Goal: Transaction & Acquisition: Purchase product/service

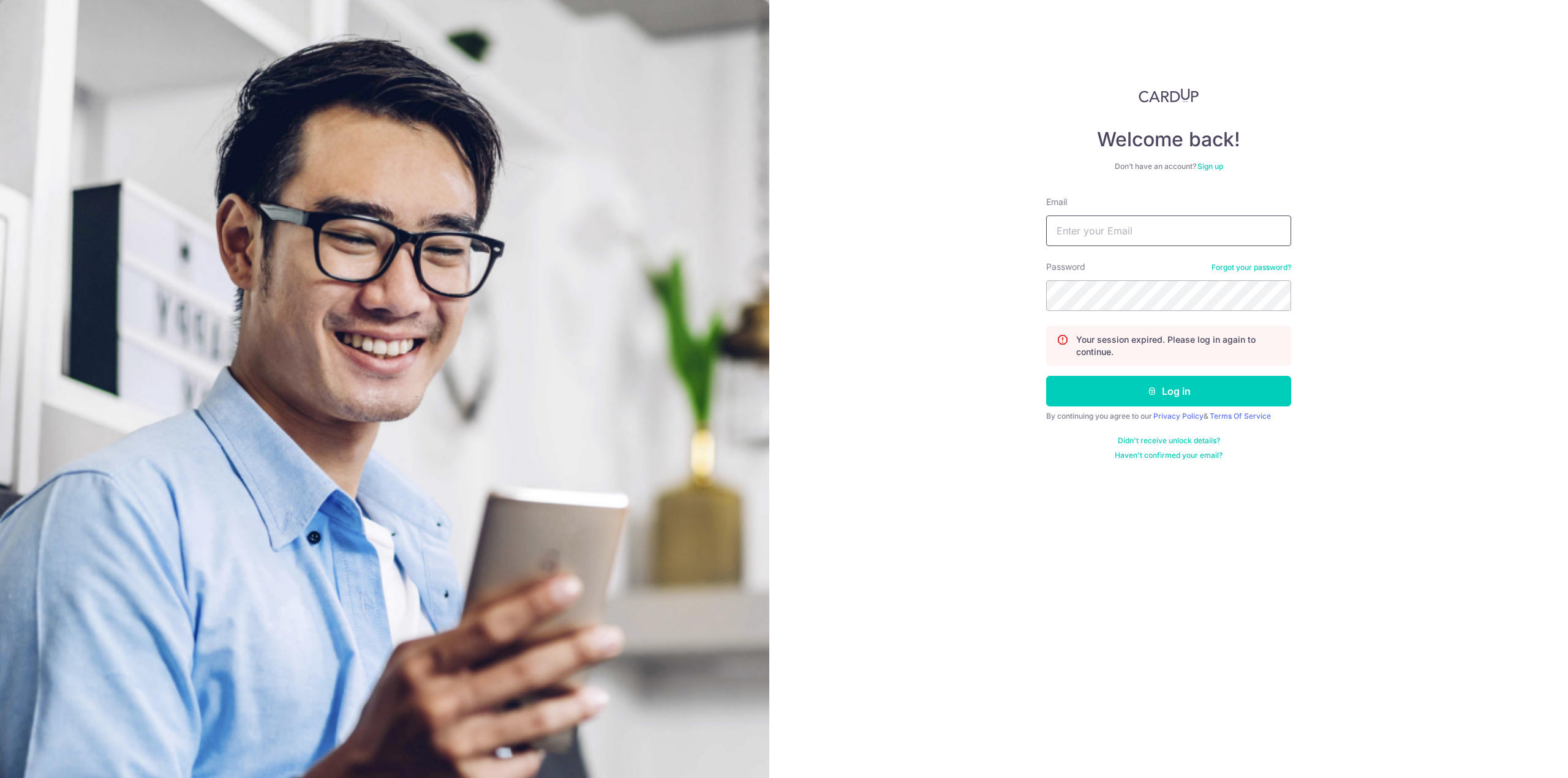
click at [1124, 234] on input "Email" at bounding box center [1169, 230] width 245 height 31
type input "kwoklicheng@hotmail.com"
click at [1188, 406] on button "Log in" at bounding box center [1169, 391] width 245 height 31
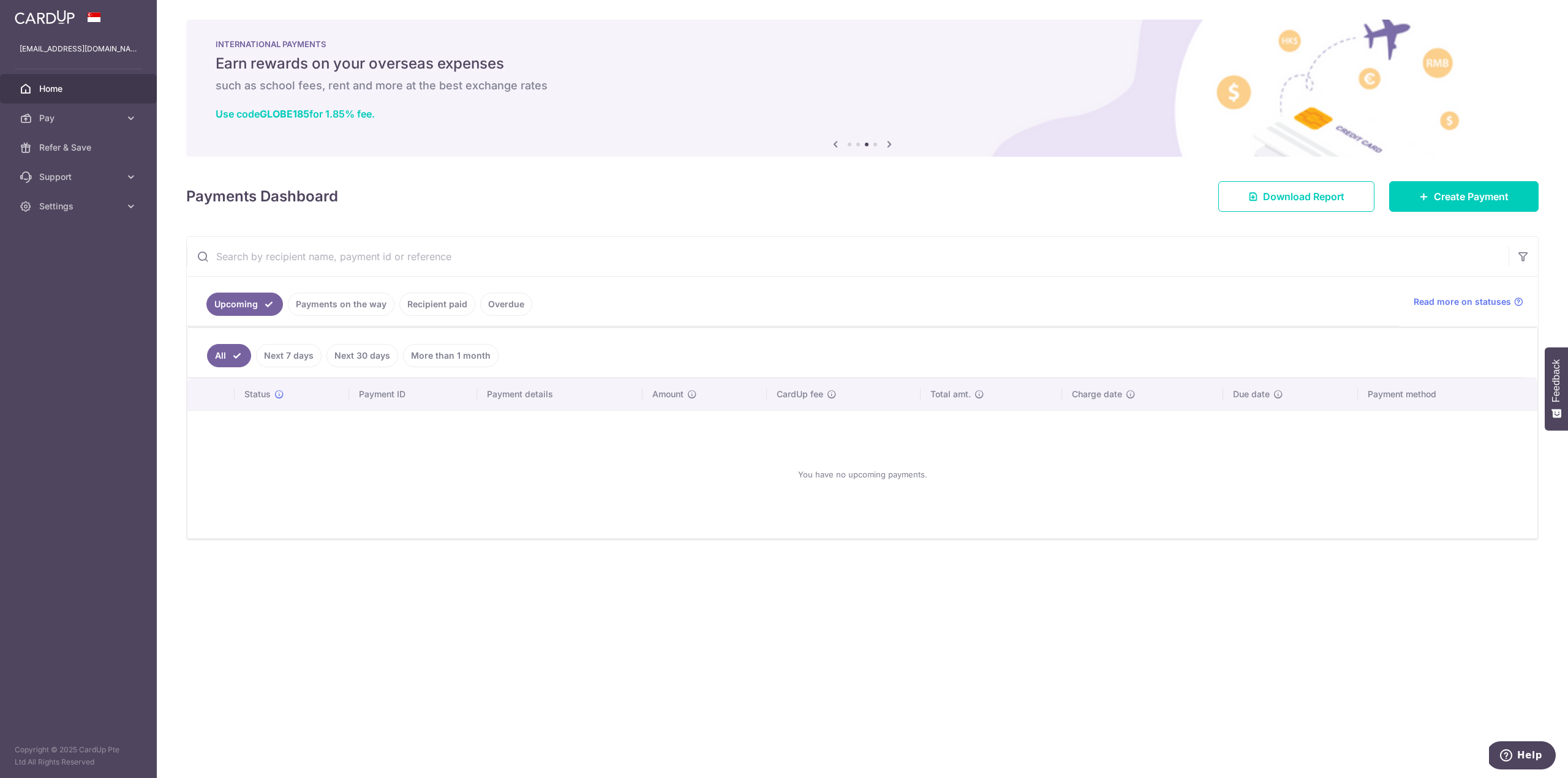
click at [447, 353] on link "More than 1 month" at bounding box center [451, 356] width 96 height 23
click at [125, 118] on icon at bounding box center [131, 118] width 12 height 12
click at [122, 124] on link "Pay" at bounding box center [78, 118] width 157 height 29
click at [133, 126] on link "Pay" at bounding box center [78, 118] width 157 height 29
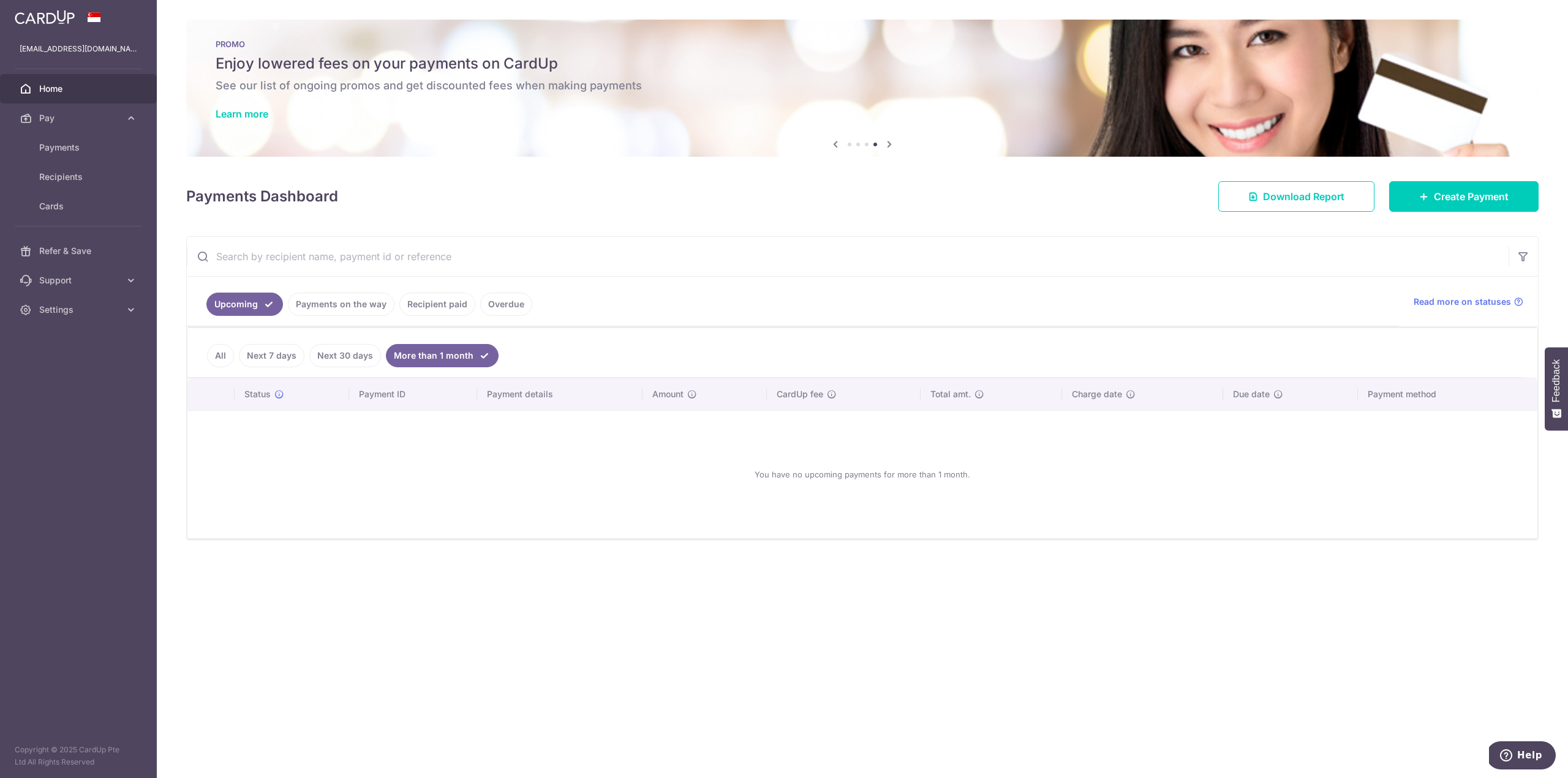
click at [429, 302] on link "Recipient paid" at bounding box center [437, 304] width 76 height 23
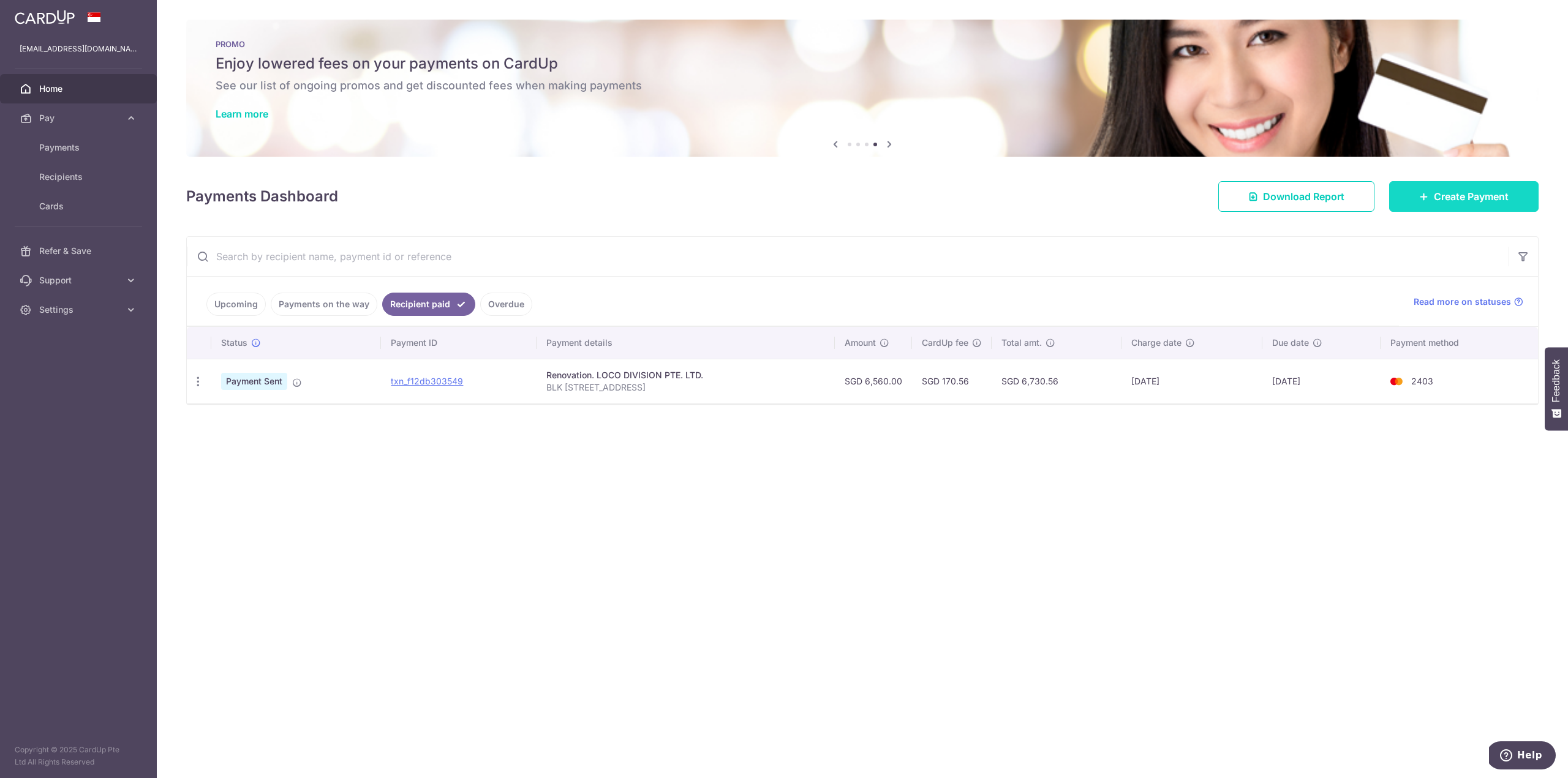
click at [1444, 196] on span "Create Payment" at bounding box center [1471, 196] width 75 height 14
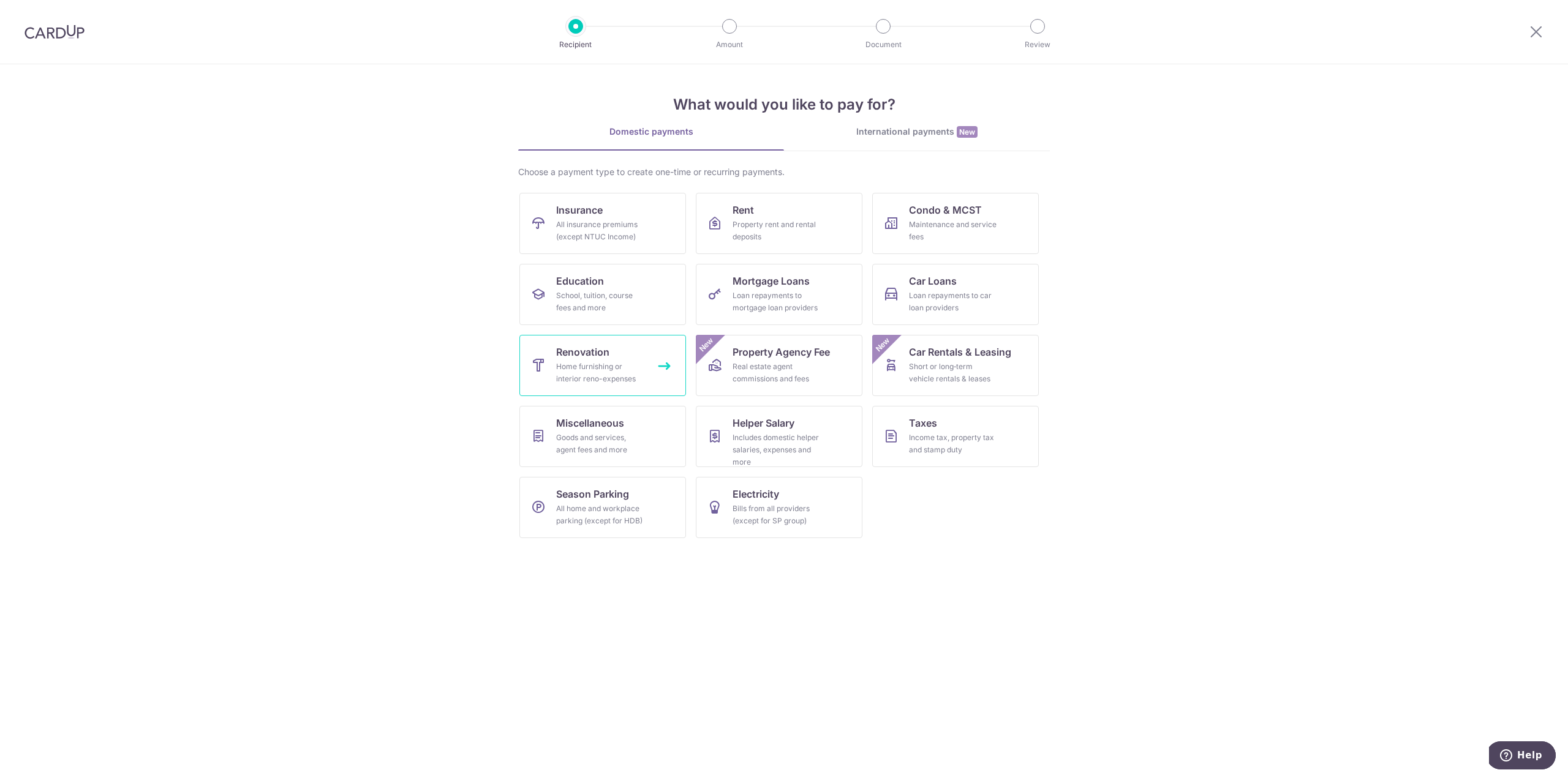
click at [634, 356] on link "Renovation Home furnishing or interior reno-expenses" at bounding box center [602, 366] width 167 height 62
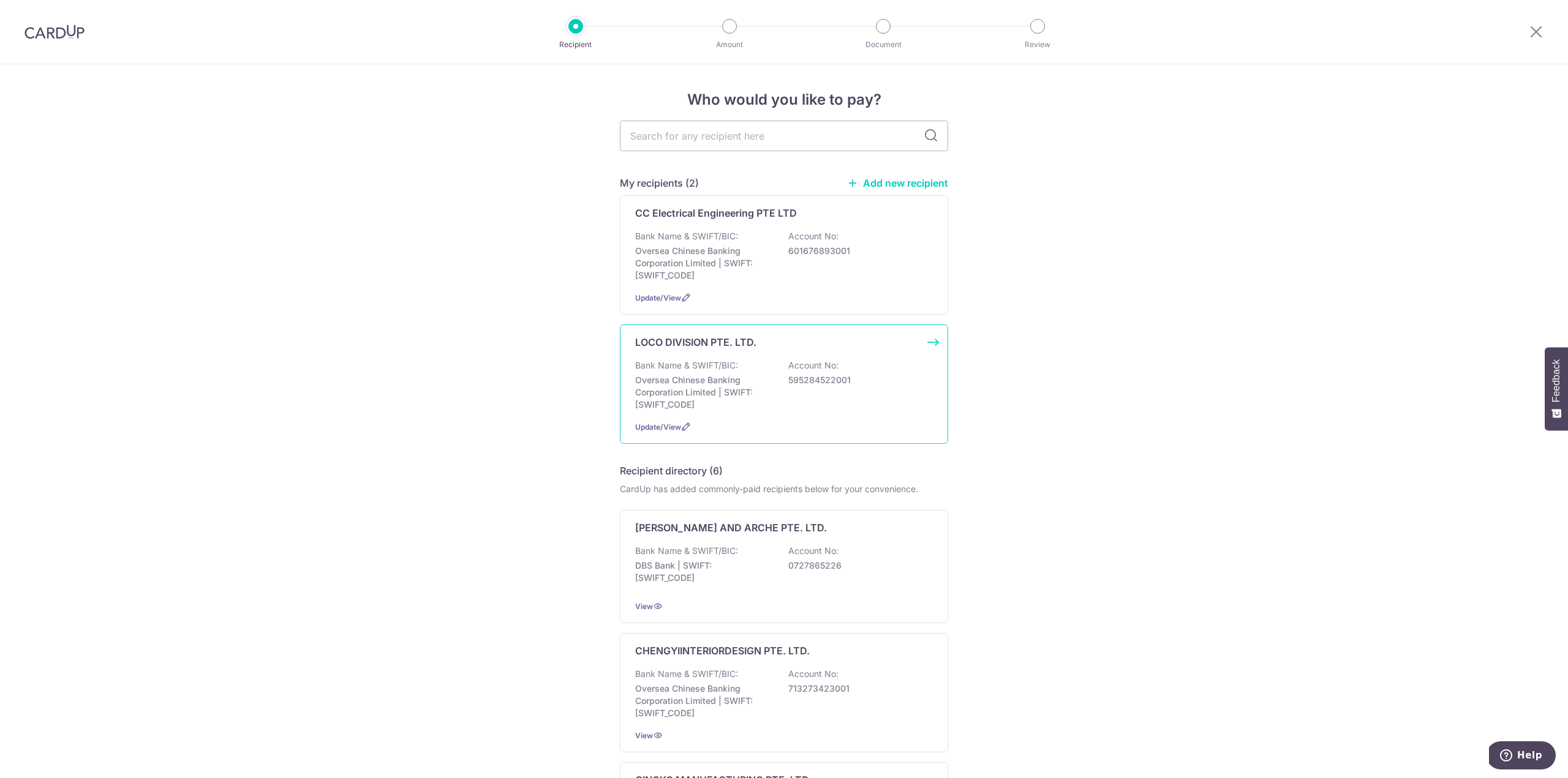
click at [881, 386] on p "595284522001" at bounding box center [857, 380] width 137 height 12
click at [878, 402] on div "Bank Name & SWIFT/BIC: Oversea Chinese Banking Corporation Limited | SWIFT: OCB…" at bounding box center [784, 385] width 297 height 51
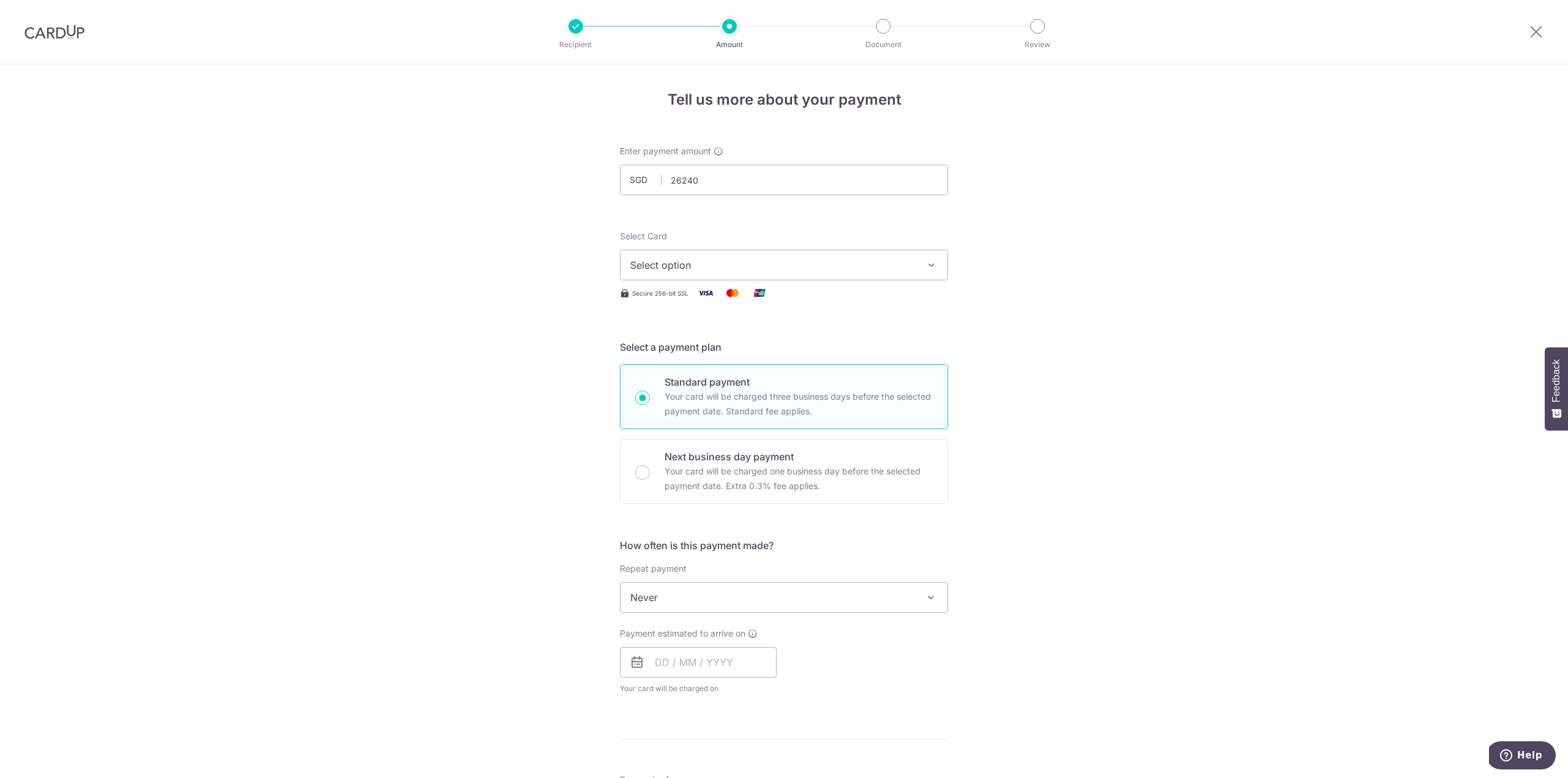
type input "26,240.00"
click at [1145, 235] on div "Tell us more about your payment Enter payment amount SGD 26,240.00 26240.00 Sel…" at bounding box center [784, 659] width 1568 height 1190
click at [860, 260] on span "Select option" at bounding box center [773, 265] width 285 height 14
click at [717, 351] on span "**** 2403" at bounding box center [784, 352] width 308 height 14
click at [880, 489] on p "Your card will be charged one business day before the selected payment date. Ex…" at bounding box center [799, 479] width 268 height 29
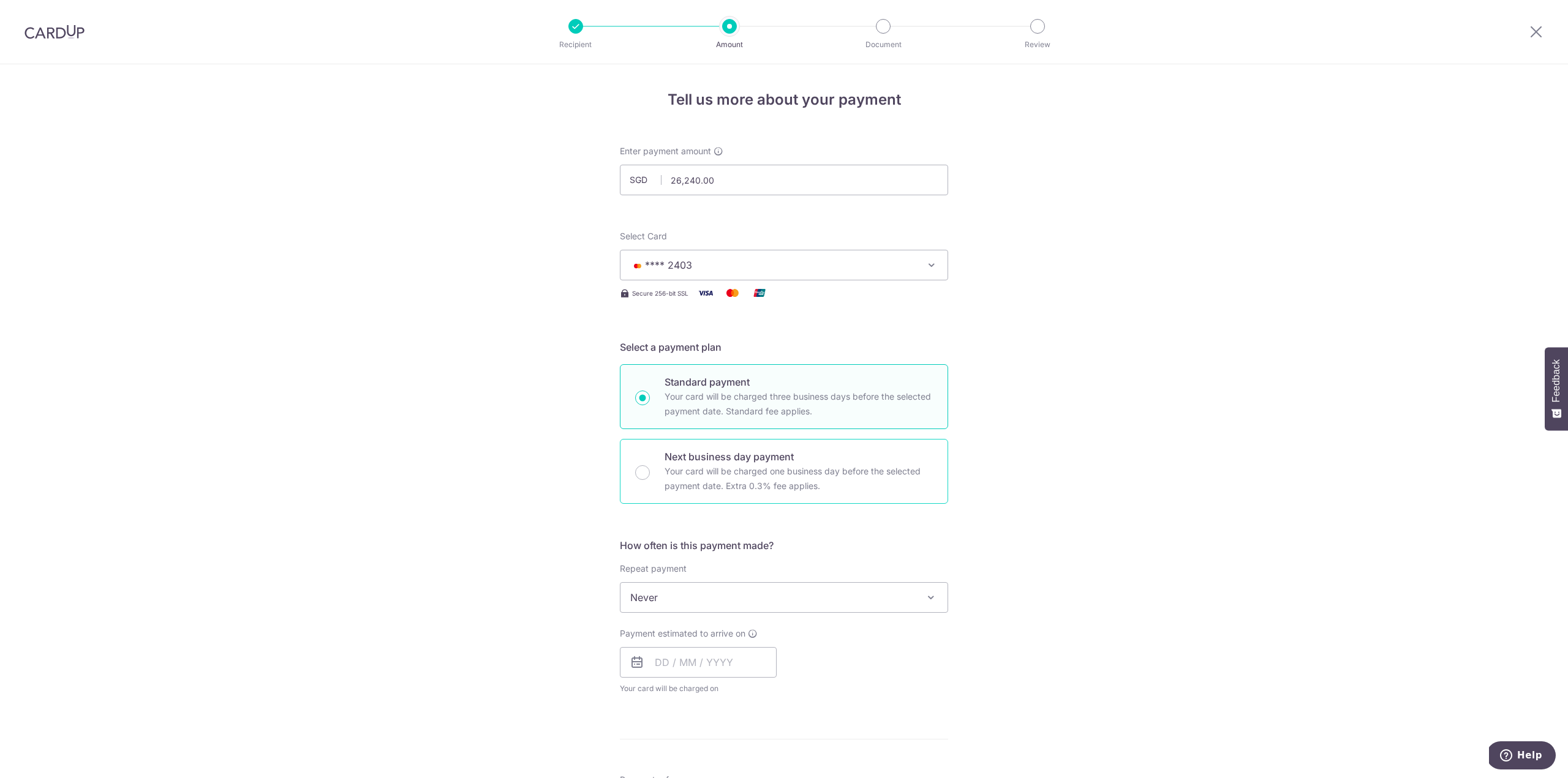
click at [650, 480] on input "Next business day payment Your card will be charged one business day before the…" at bounding box center [642, 472] width 14 height 14
radio input "false"
radio input "true"
click at [910, 410] on p "Your card will be charged three business days before the selected payment date.…" at bounding box center [799, 404] width 268 height 29
click at [650, 405] on input "Standard payment Your card will be charged three business days before the selec…" at bounding box center [642, 397] width 14 height 14
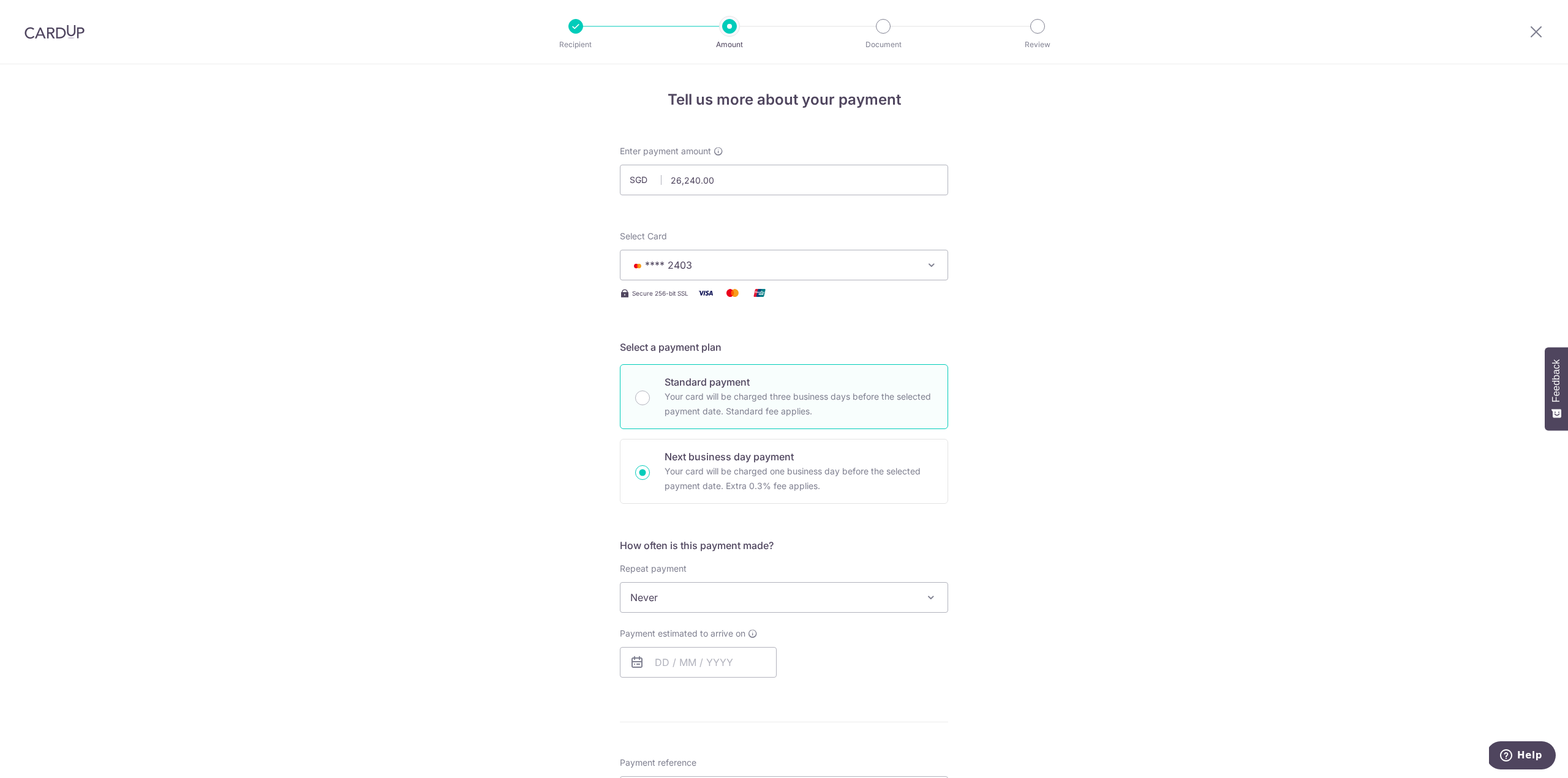
radio input "true"
click at [1152, 414] on div "Tell us more about your payment Enter payment amount SGD 26,240.00 26240.00 Sel…" at bounding box center [784, 650] width 1568 height 1172
click at [897, 600] on span "Never" at bounding box center [784, 598] width 327 height 29
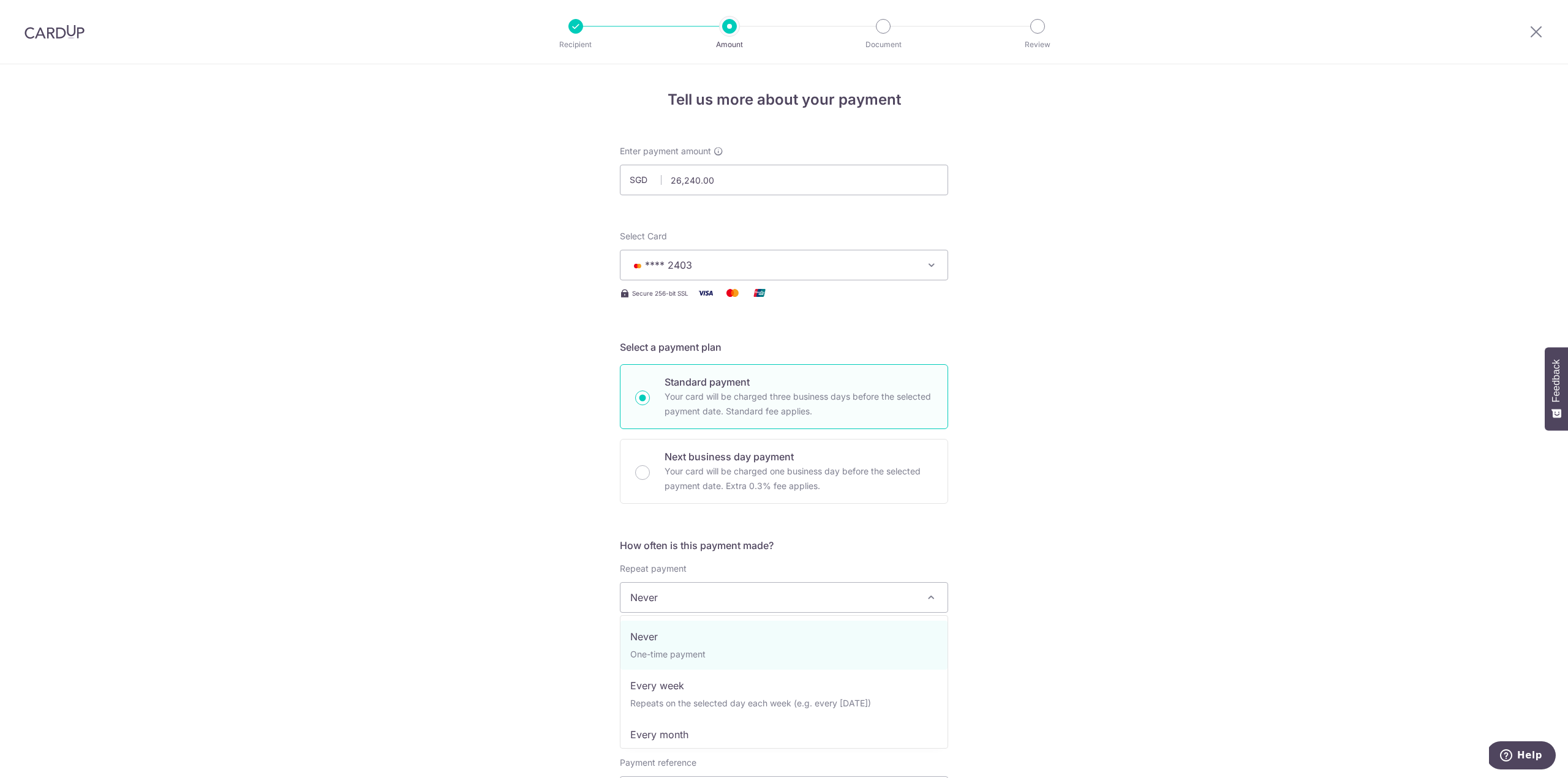
click at [897, 600] on span "Never" at bounding box center [784, 598] width 327 height 29
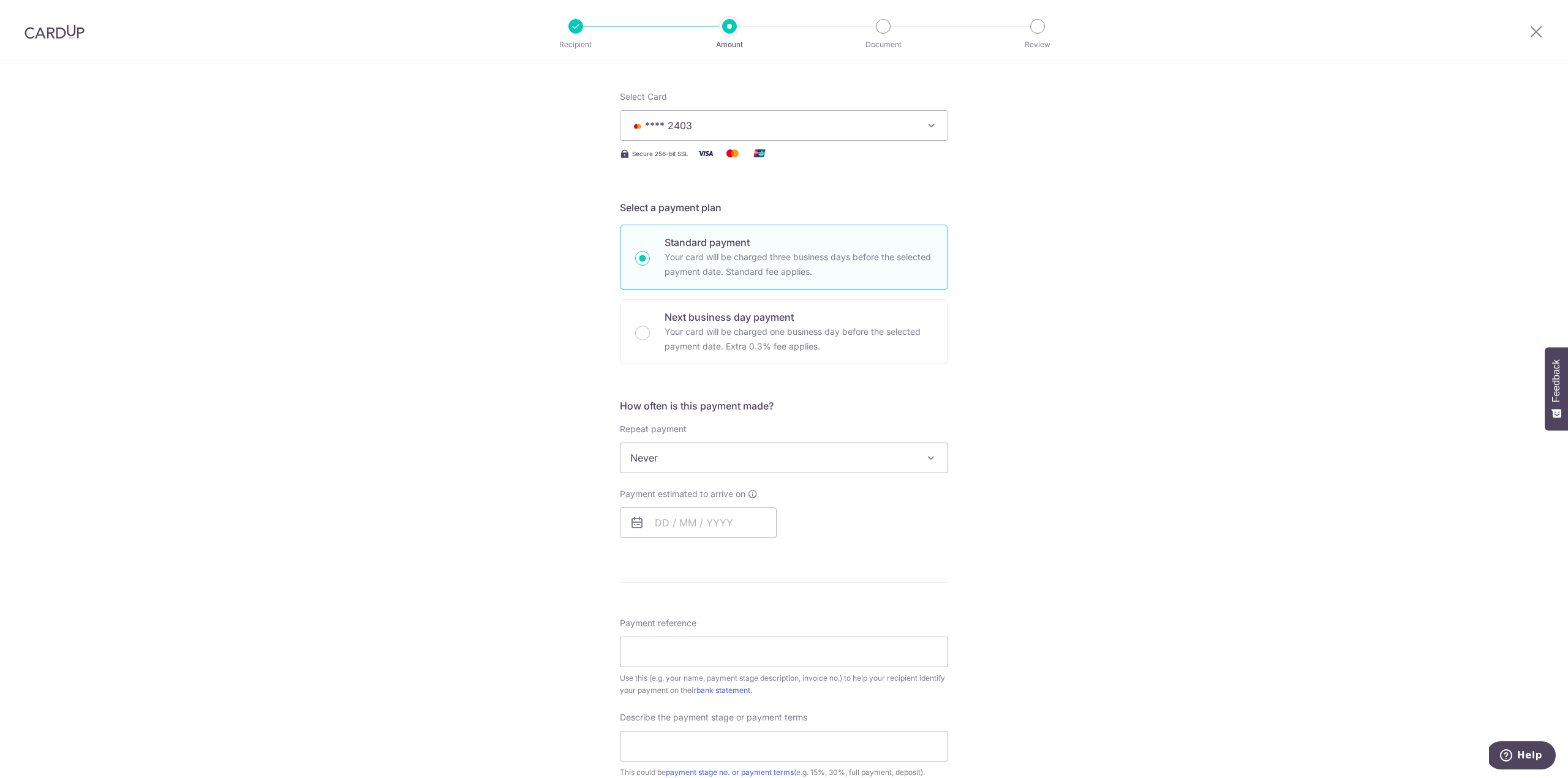
scroll to position [187, 0]
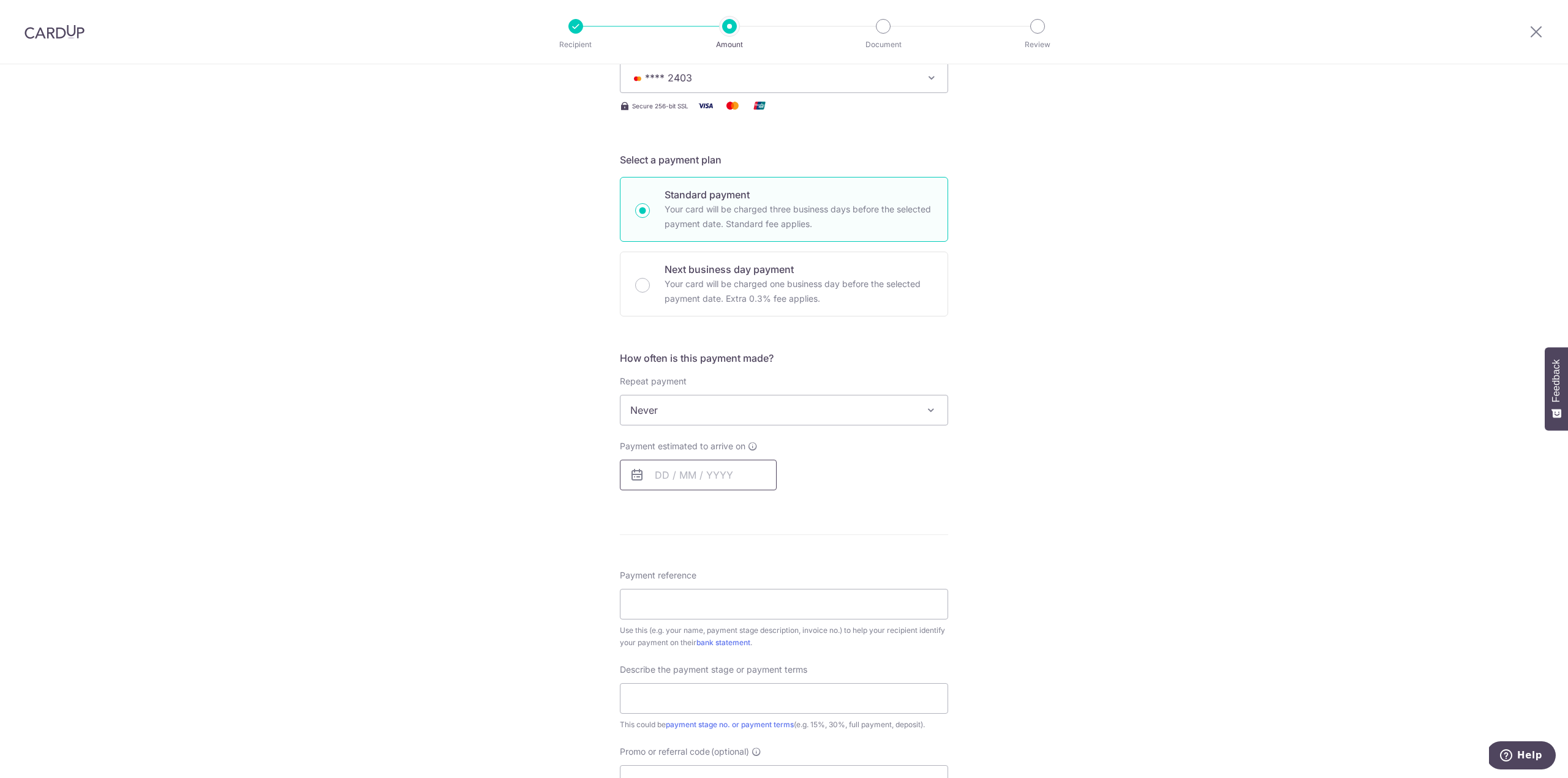
click at [734, 481] on input "text" at bounding box center [697, 475] width 157 height 31
click at [769, 566] on link "5" at bounding box center [767, 562] width 20 height 20
type input "[DATE]"
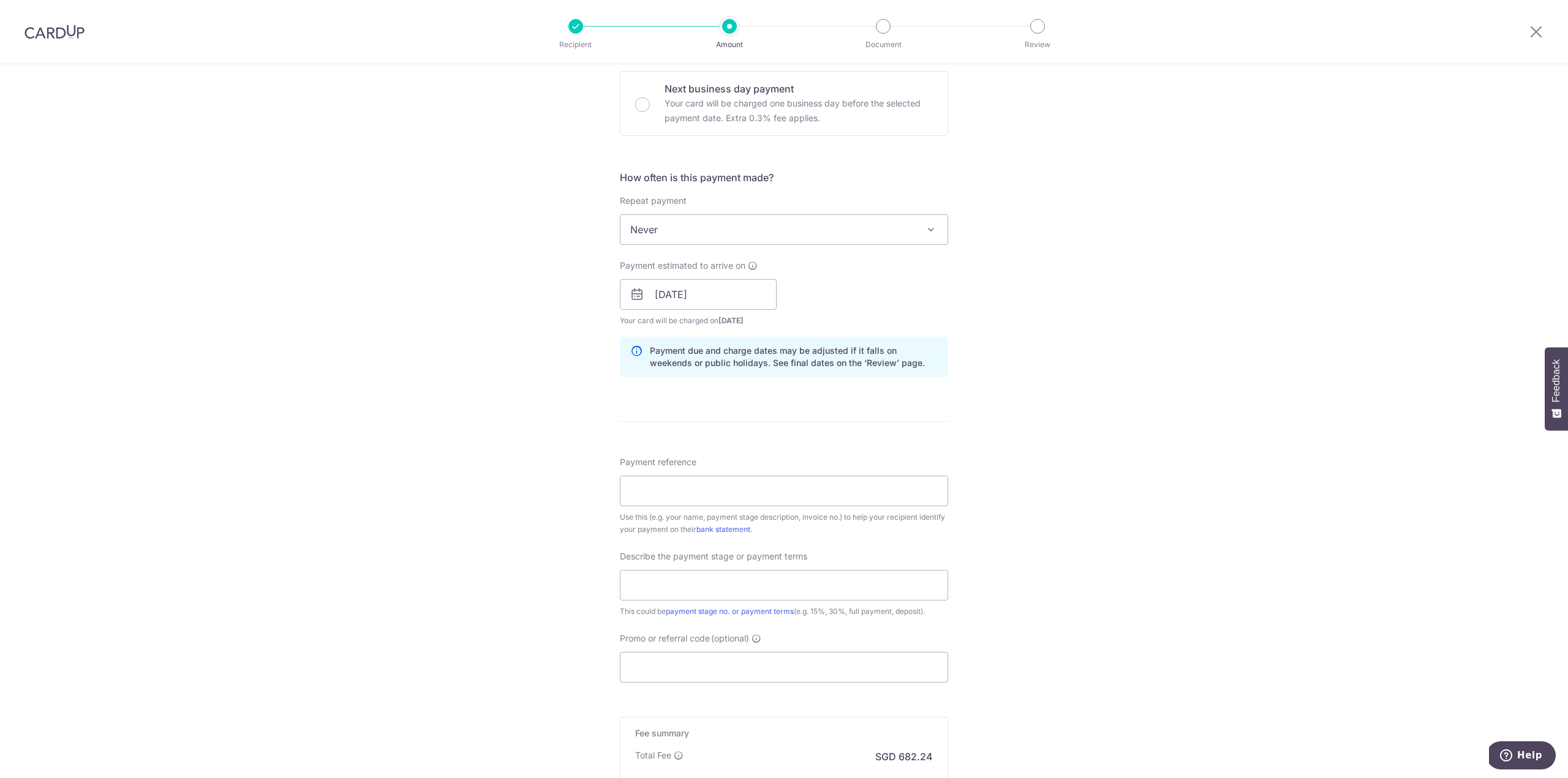
scroll to position [375, 0]
click at [709, 486] on input "Payment reference" at bounding box center [784, 484] width 328 height 31
paste input "Blk 216A, Bidadari Park Drive #04-6"
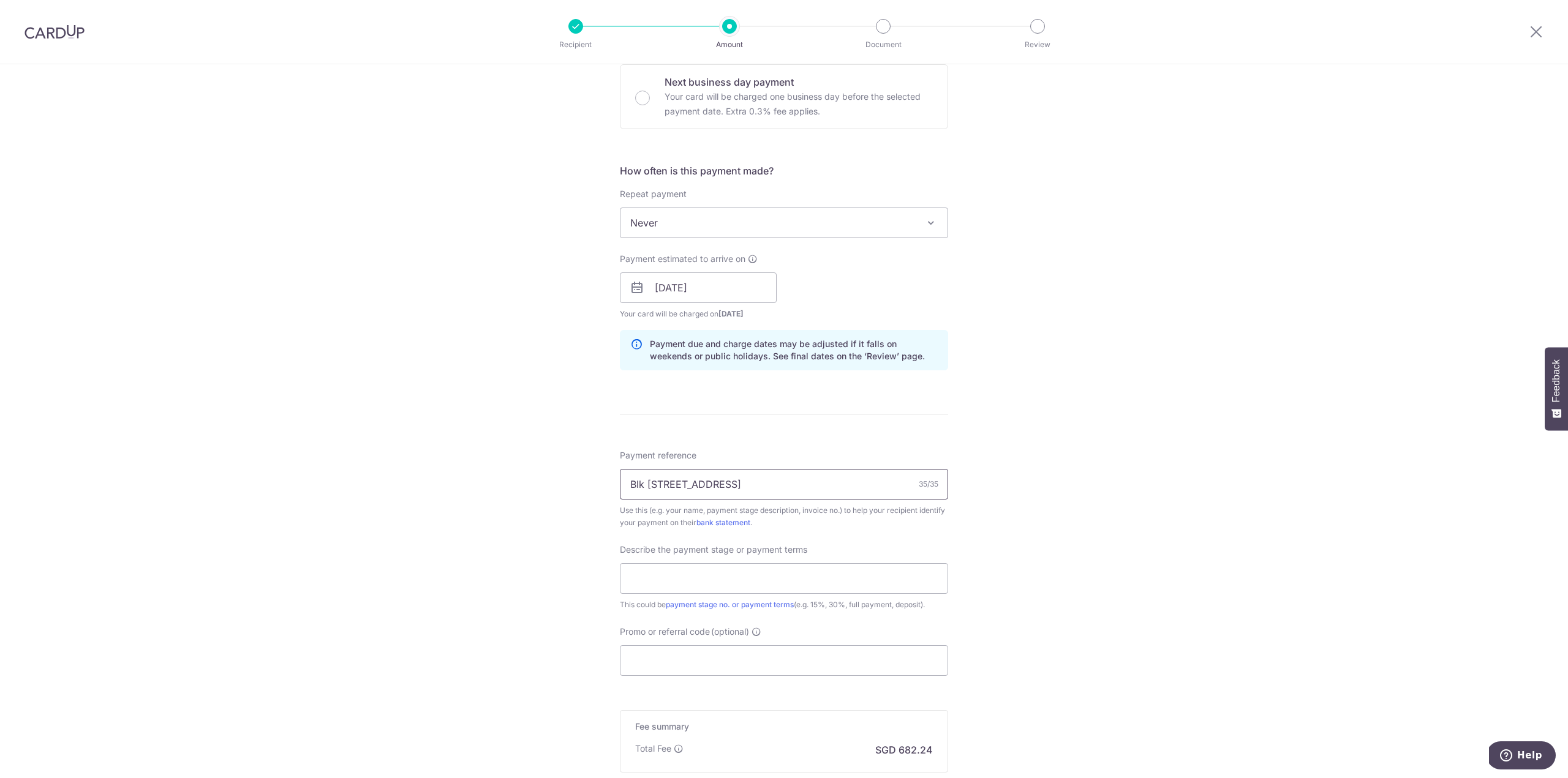
drag, startPoint x: 846, startPoint y: 482, endPoint x: 531, endPoint y: 472, distance: 315.2
click at [620, 472] on input "Blk 216A, Bidadari Park Drive #04-6" at bounding box center [784, 484] width 328 height 31
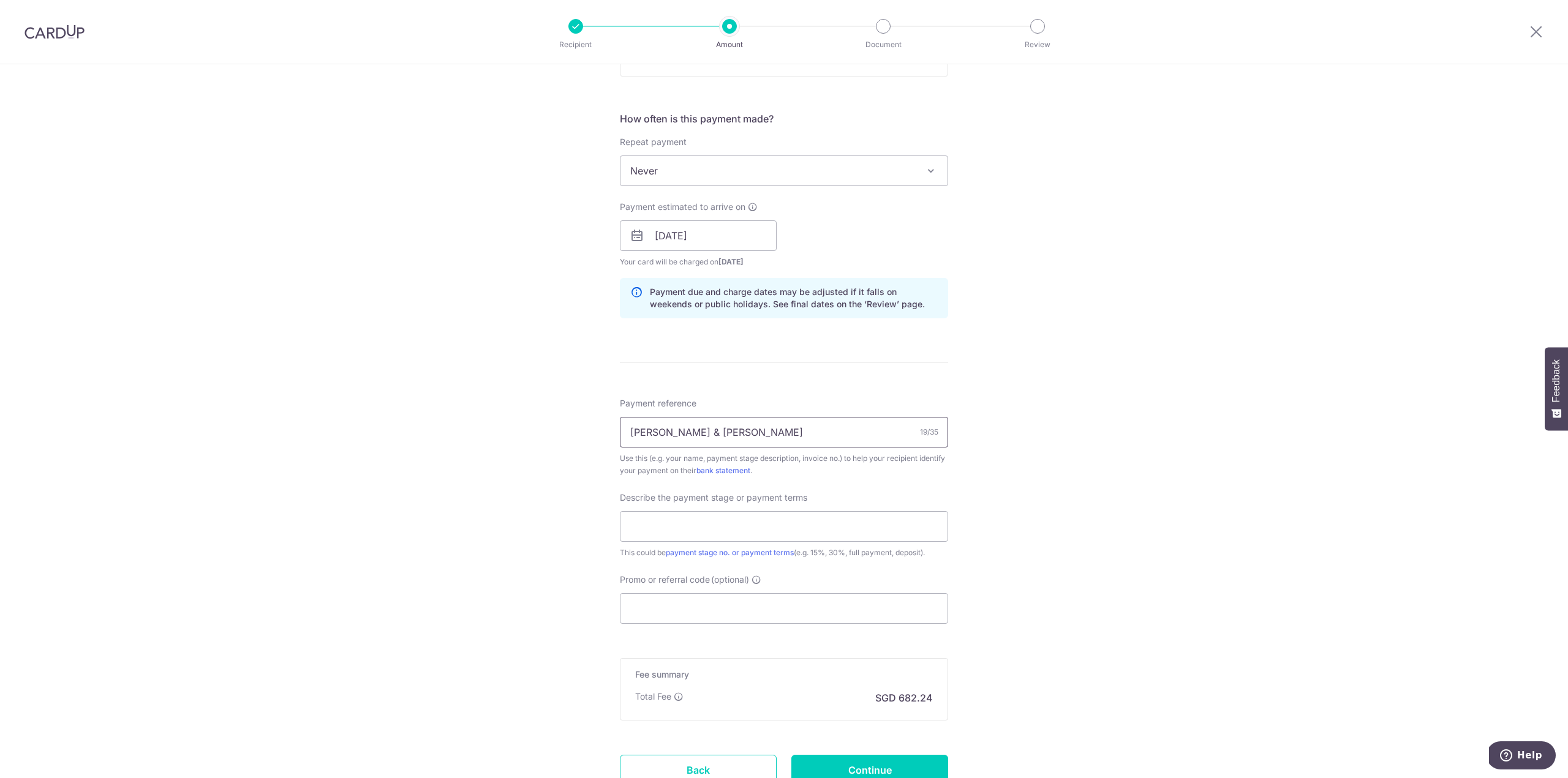
scroll to position [526, 0]
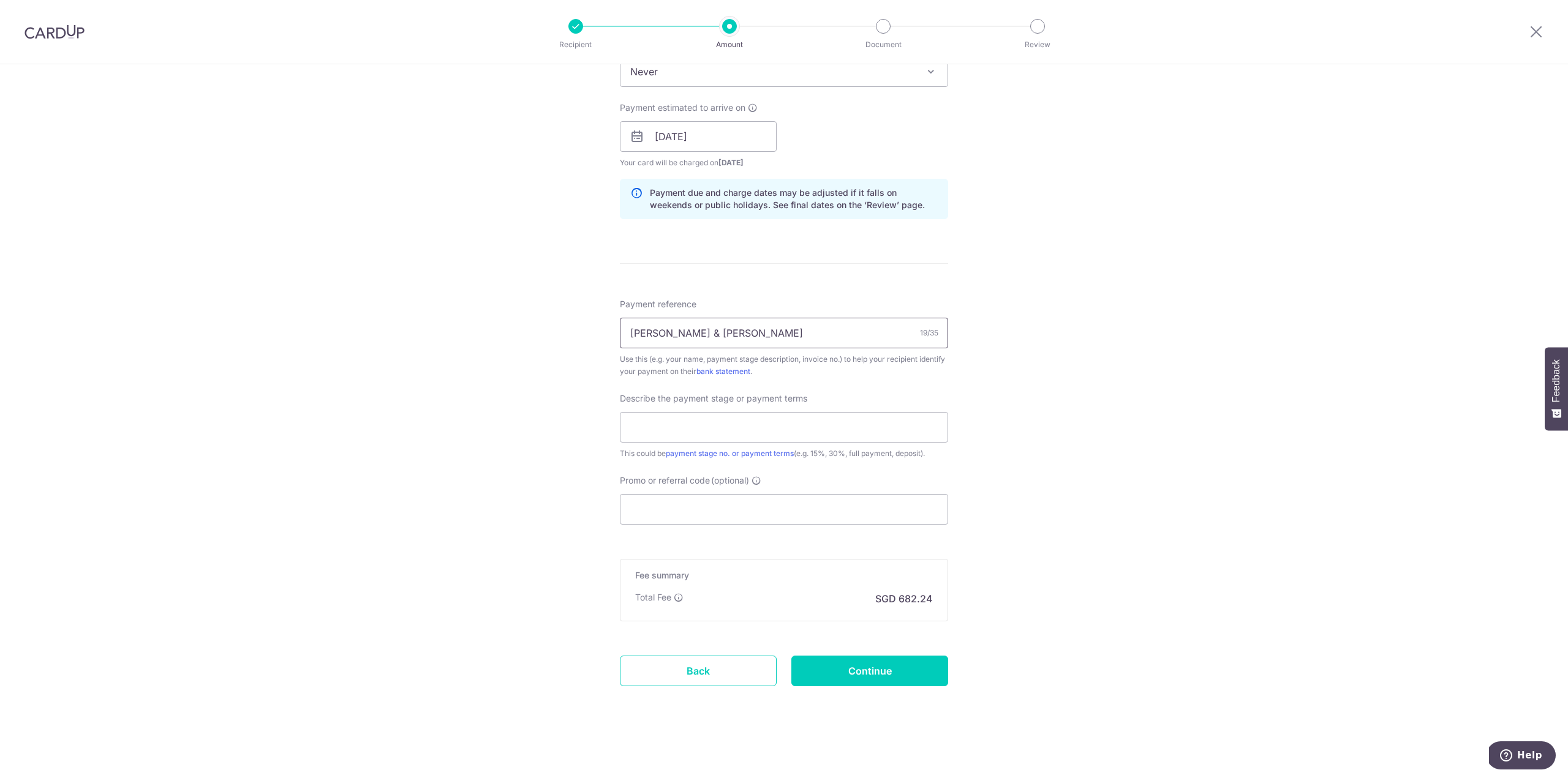
type input "Li Cheng & Clarissa"
click at [1124, 451] on div "Tell us more about your payment Enter payment amount SGD 26,240.00 26240.00 Sel…" at bounding box center [784, 159] width 1568 height 1240
click at [894, 676] on input "Continue" at bounding box center [869, 671] width 157 height 31
type input "Create Schedule"
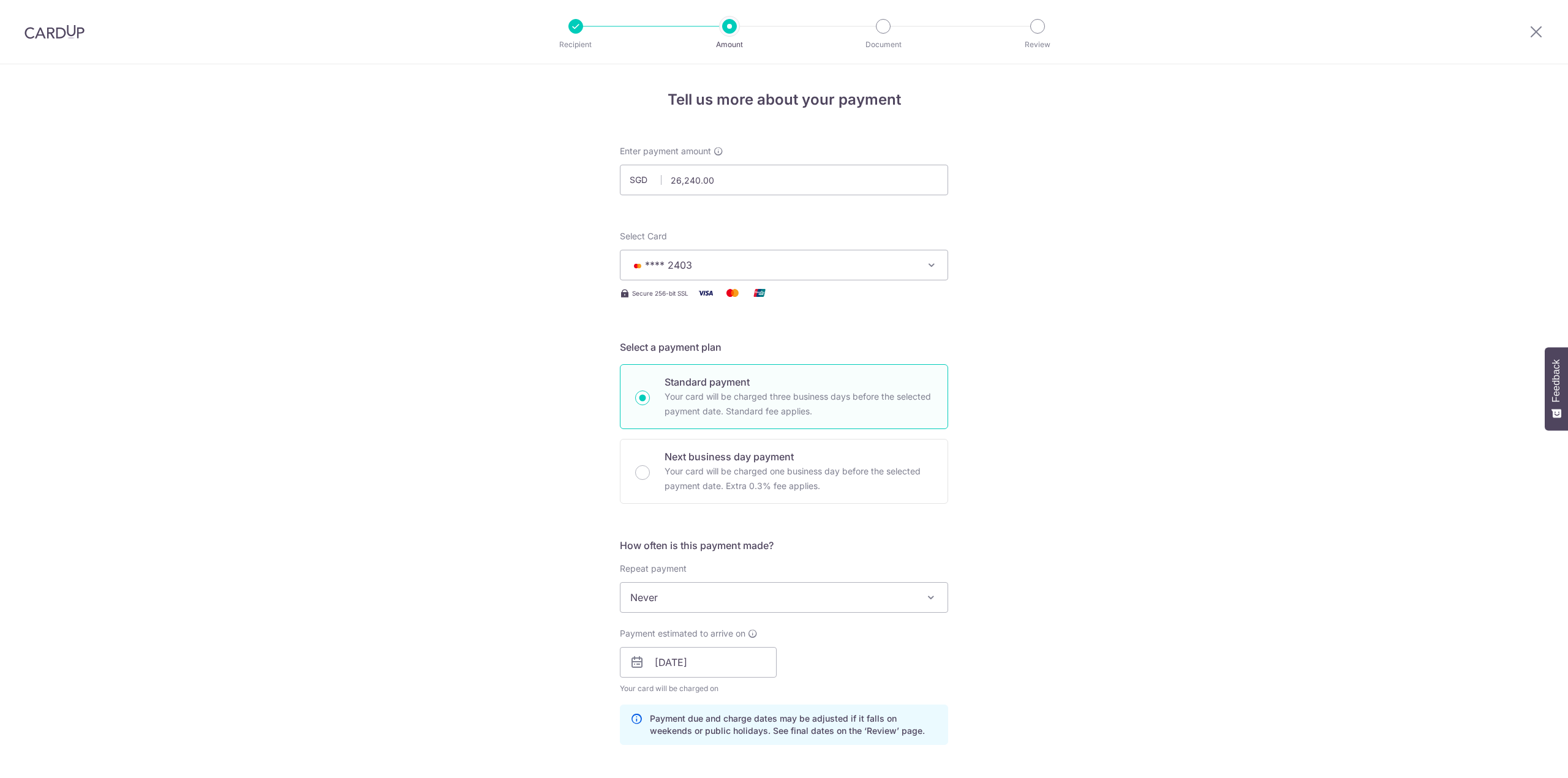
scroll to position [560, 0]
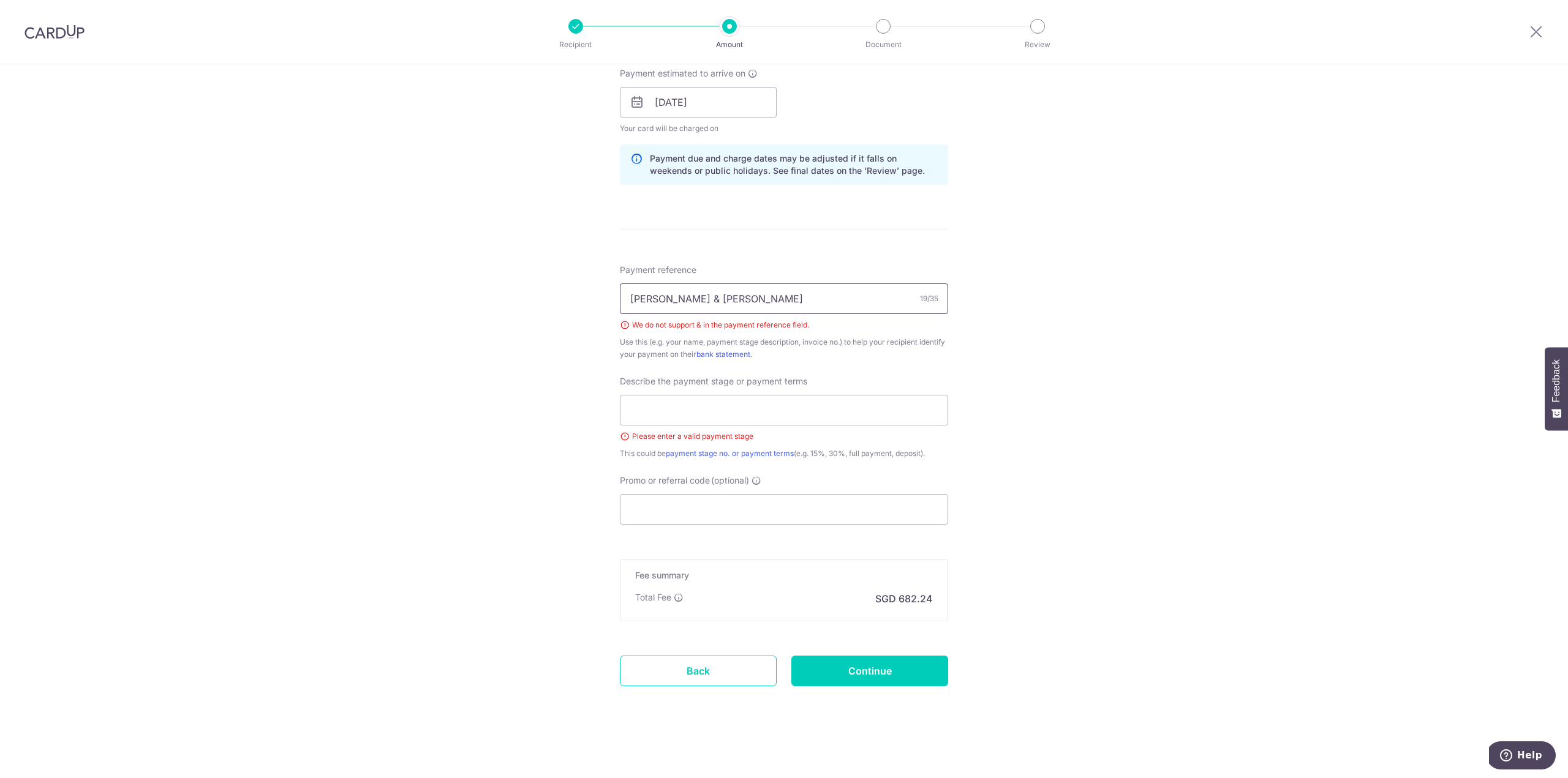
click at [680, 299] on input "[PERSON_NAME] & [PERSON_NAME]" at bounding box center [784, 299] width 328 height 31
type input "[PERSON_NAME] and [PERSON_NAME]"
click at [785, 419] on input "text" at bounding box center [784, 410] width 328 height 31
type input "40%"
click at [858, 671] on input "Continue" at bounding box center [869, 671] width 157 height 31
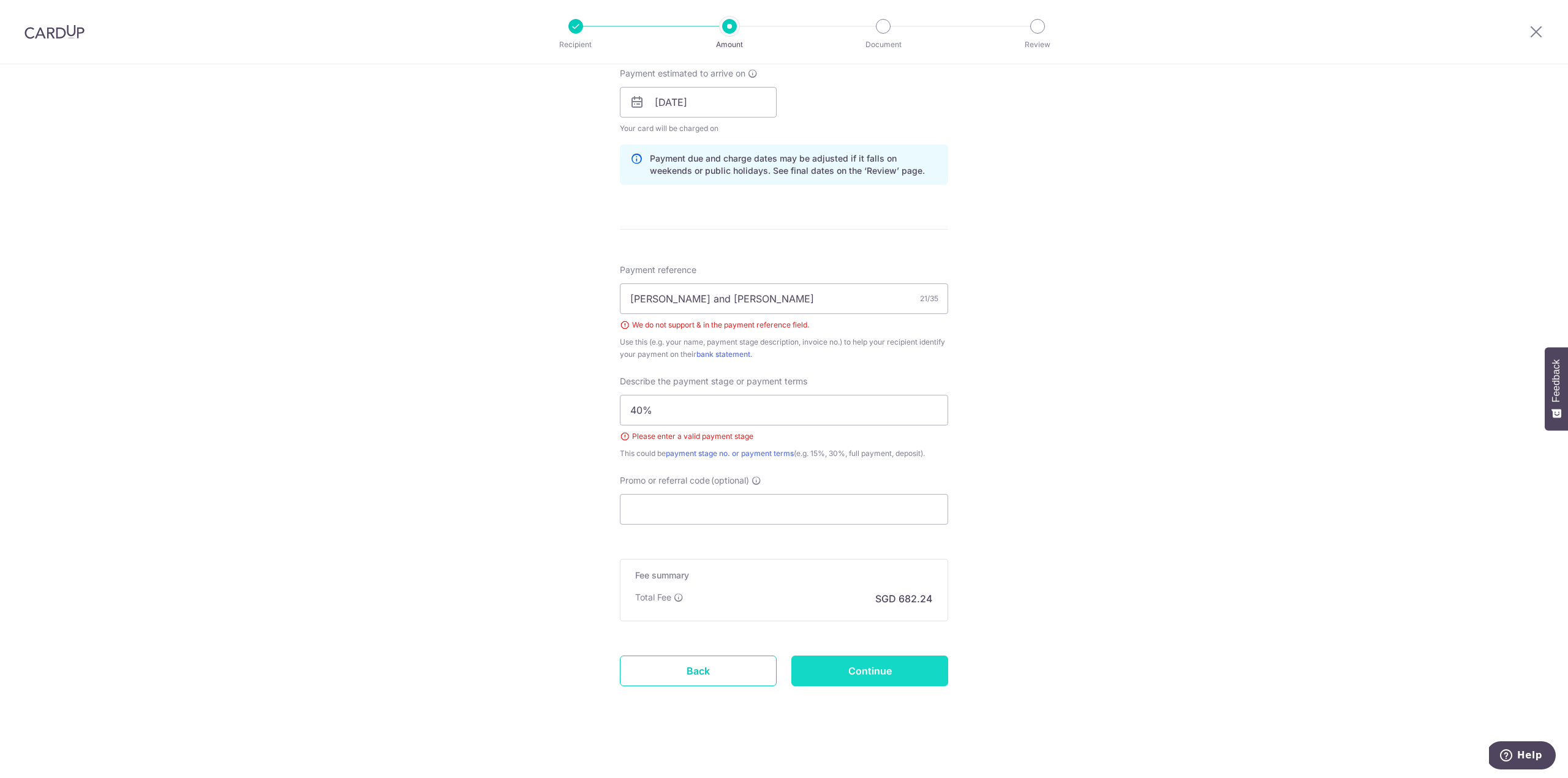
type input "Create Schedule"
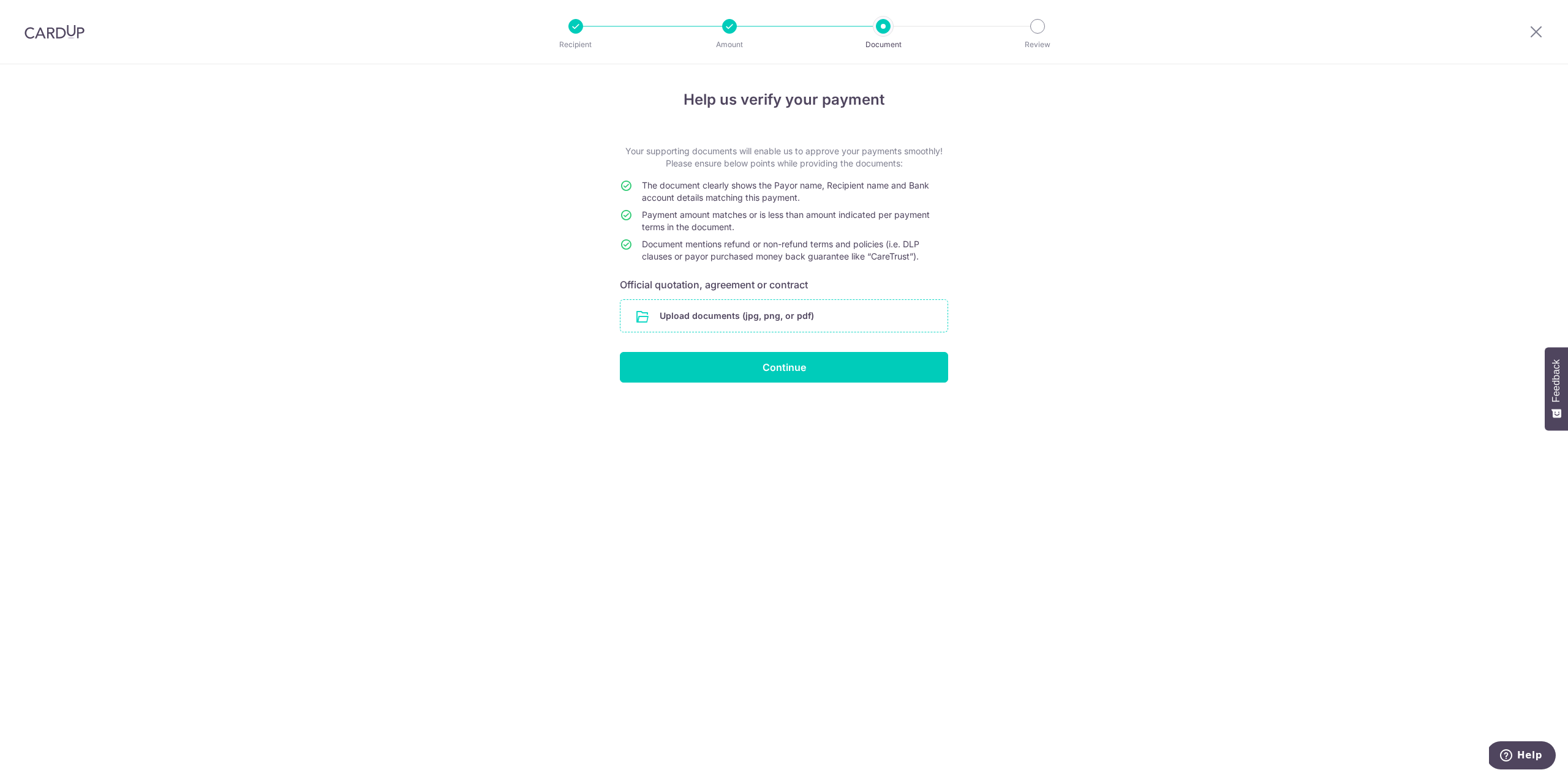
click at [795, 318] on input "file" at bounding box center [784, 316] width 327 height 32
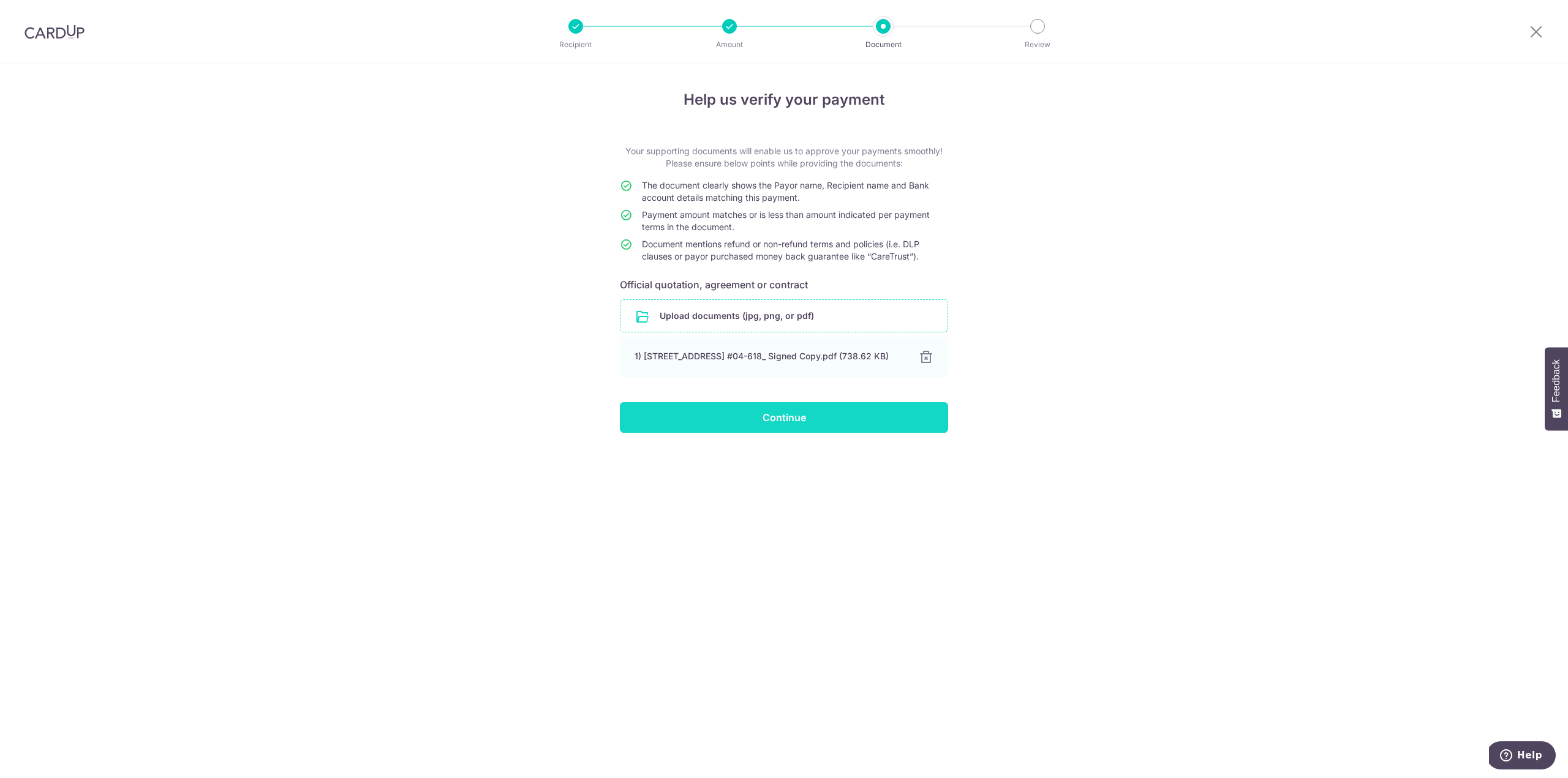
click at [766, 426] on input "Continue" at bounding box center [784, 417] width 328 height 31
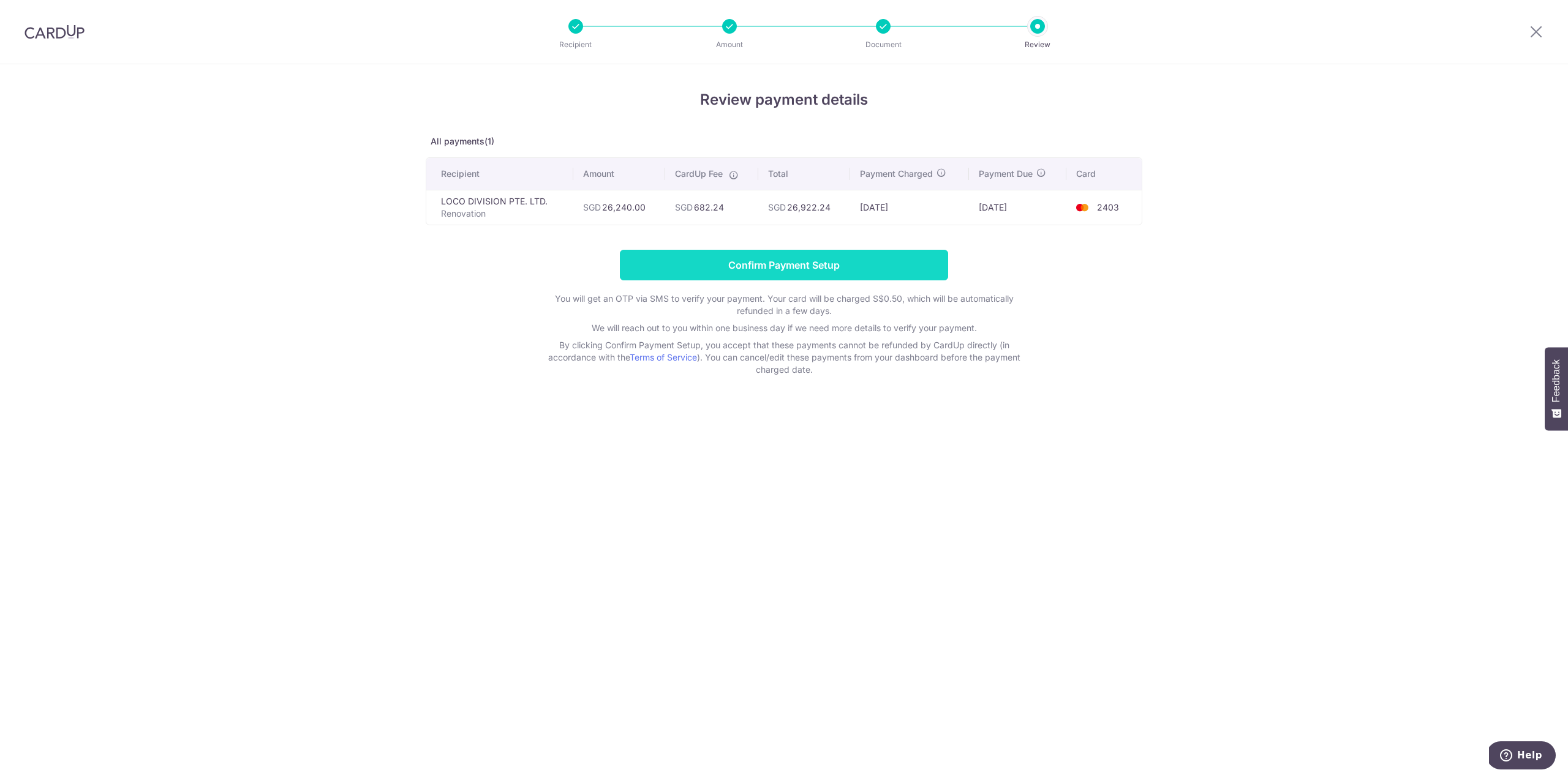
click at [823, 265] on input "Confirm Payment Setup" at bounding box center [784, 265] width 328 height 31
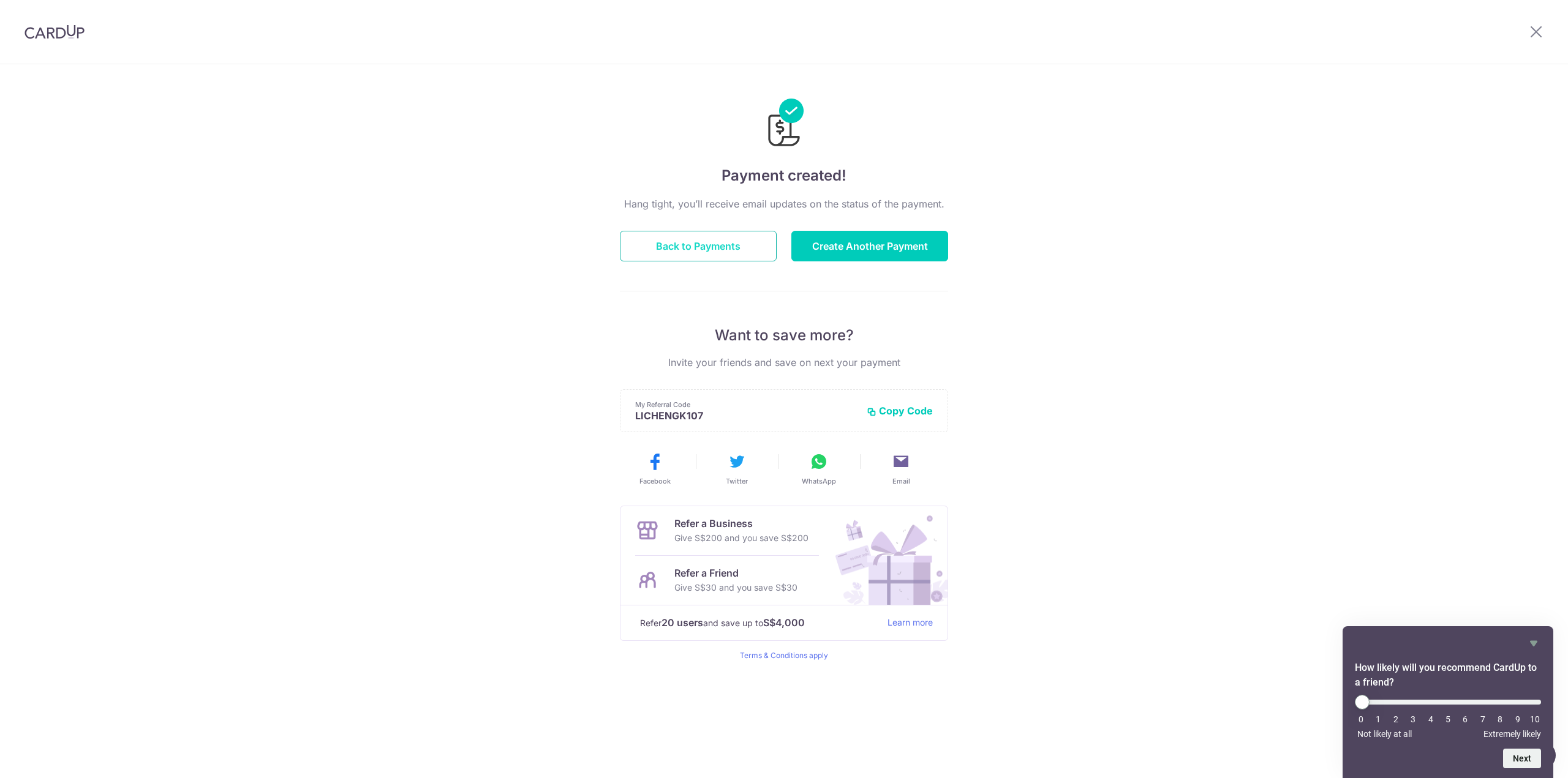
click at [719, 249] on button "Back to Payments" at bounding box center [697, 246] width 157 height 31
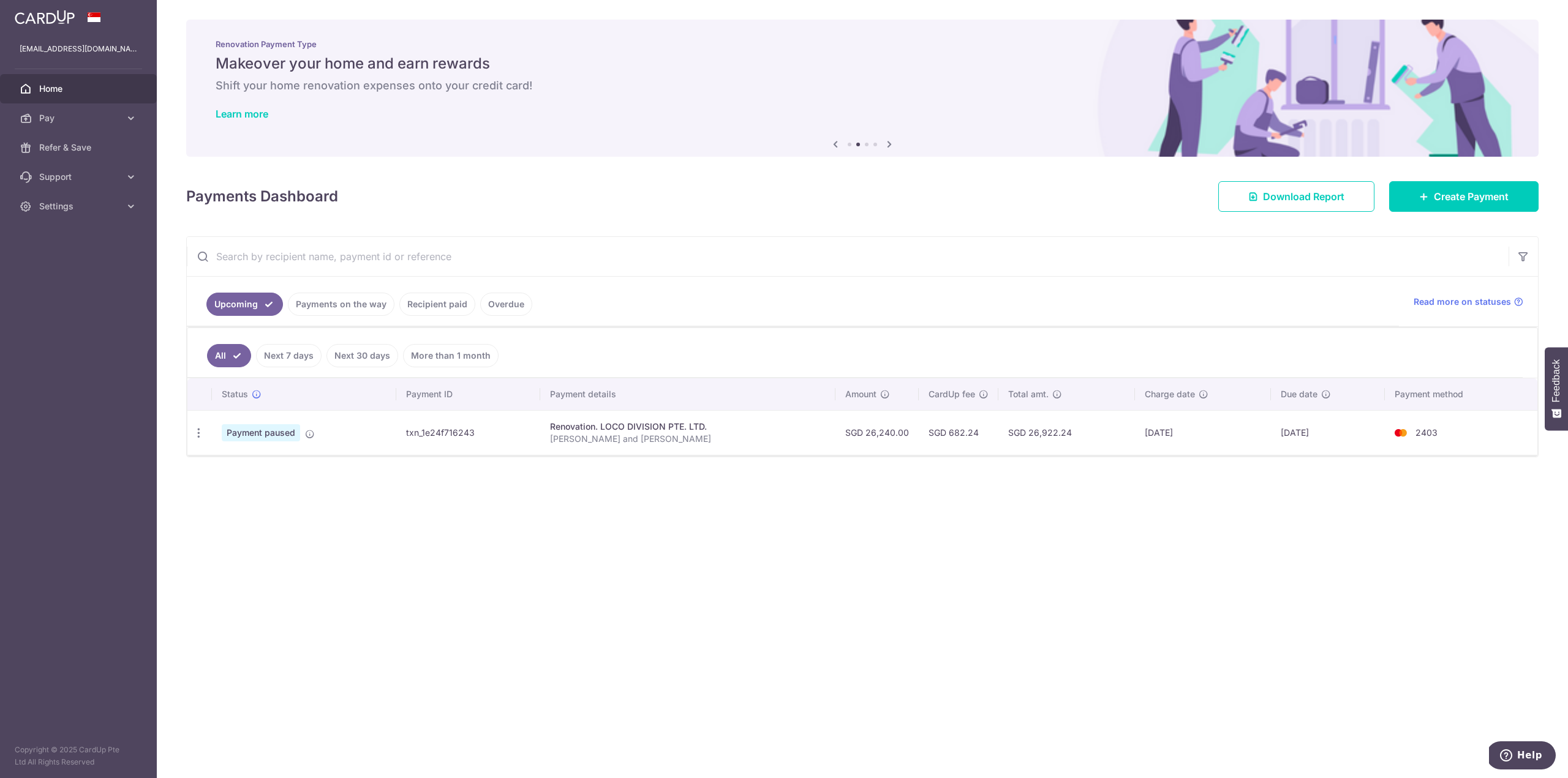
click at [295, 358] on link "Next 7 days" at bounding box center [289, 356] width 66 height 23
click at [226, 350] on link "All" at bounding box center [220, 356] width 27 height 23
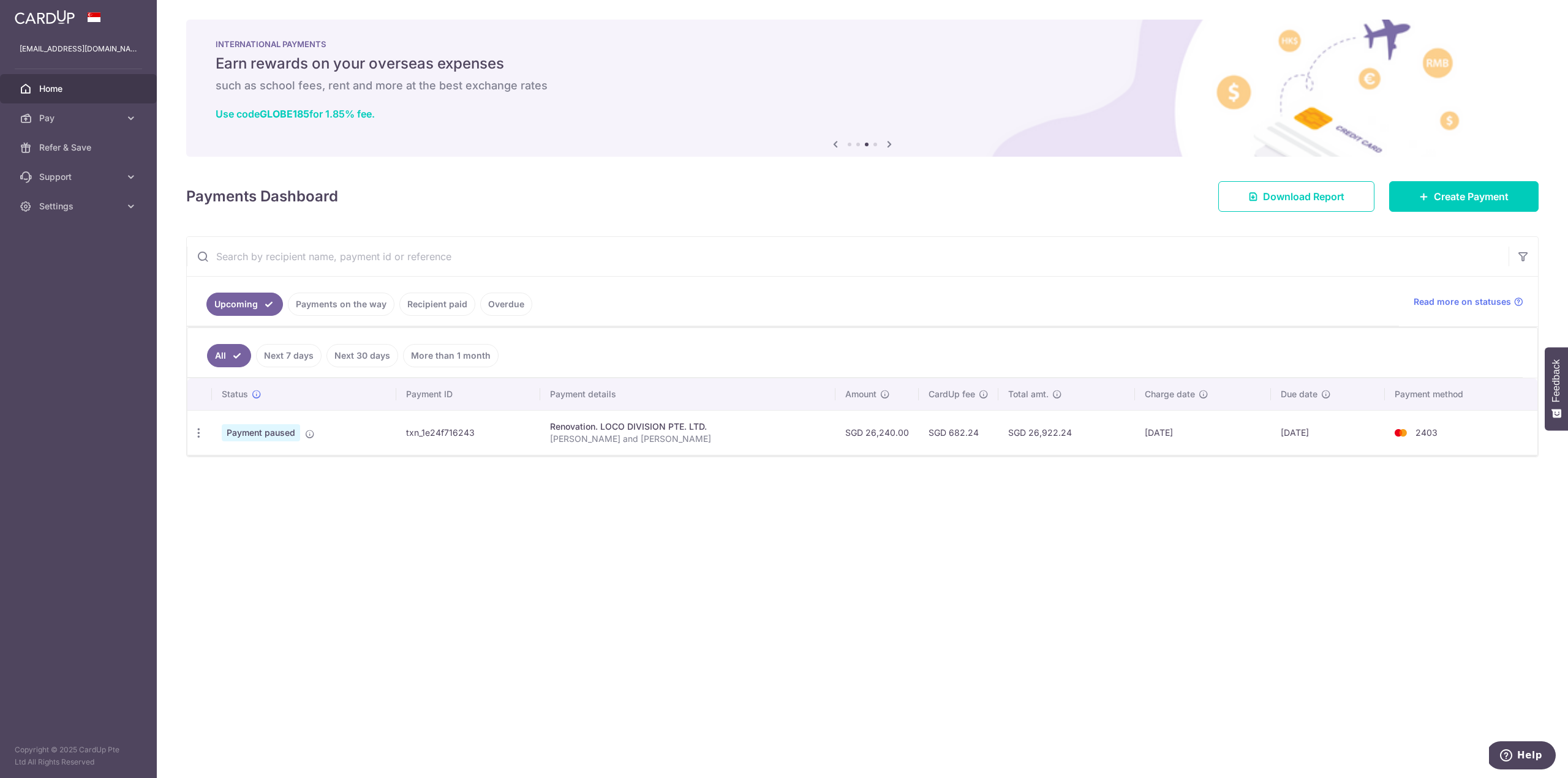
click at [451, 304] on link "Recipient paid" at bounding box center [437, 304] width 76 height 23
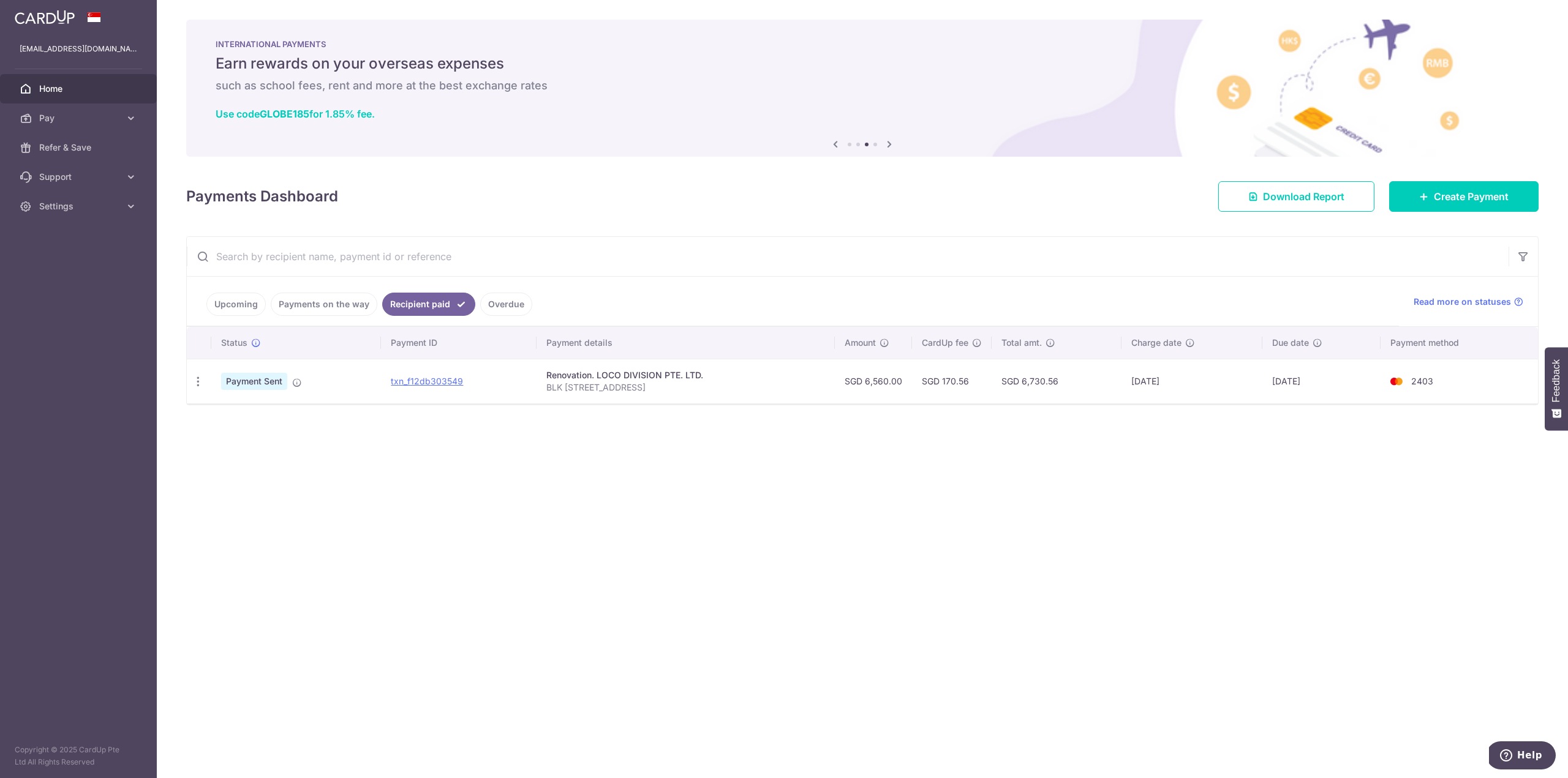
click at [235, 307] on link "Upcoming" at bounding box center [236, 304] width 59 height 23
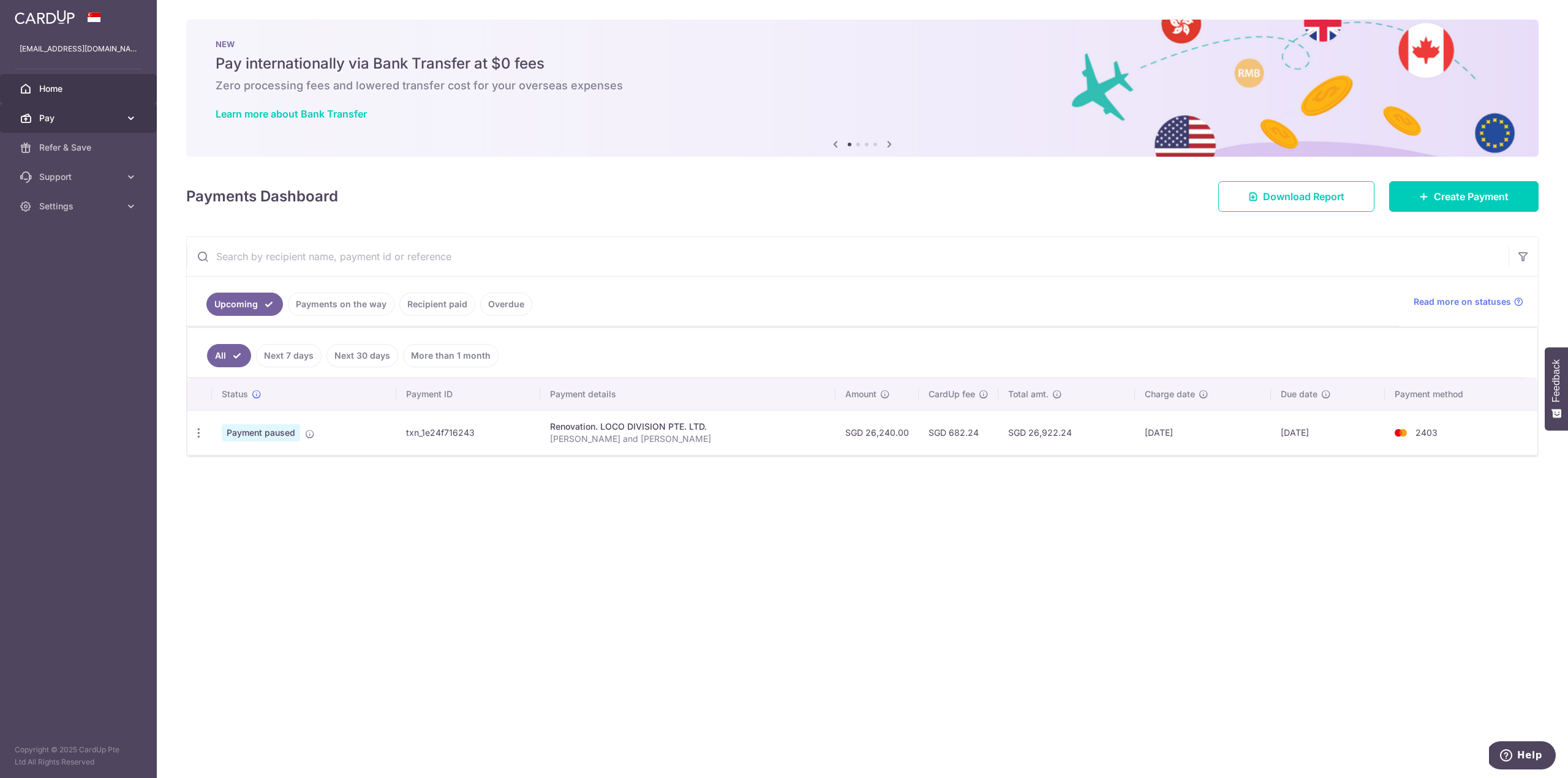
click at [68, 120] on span "Pay" at bounding box center [79, 118] width 81 height 12
click at [80, 153] on span "Payments" at bounding box center [79, 148] width 81 height 12
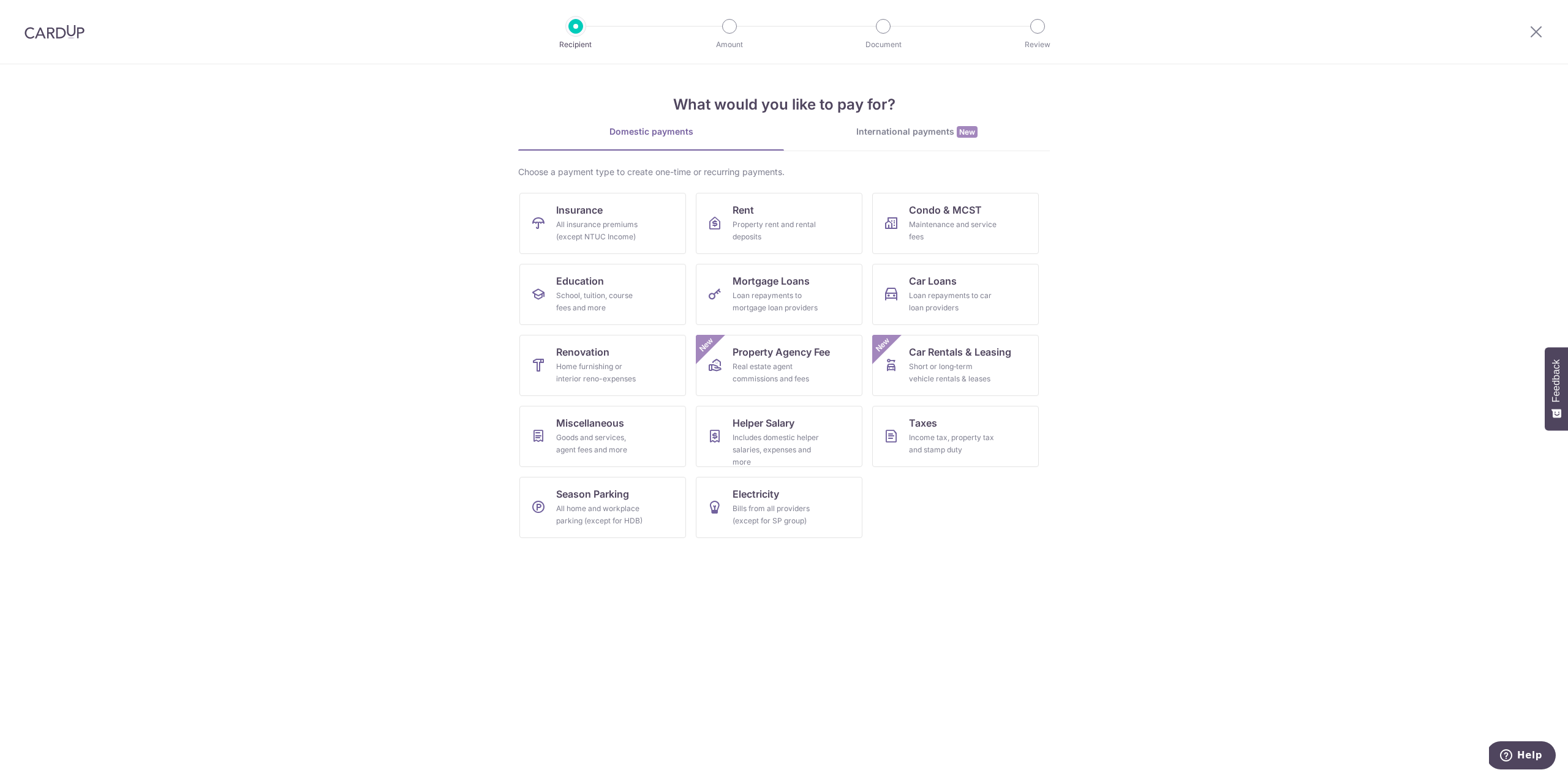
click at [50, 33] on img at bounding box center [55, 31] width 60 height 14
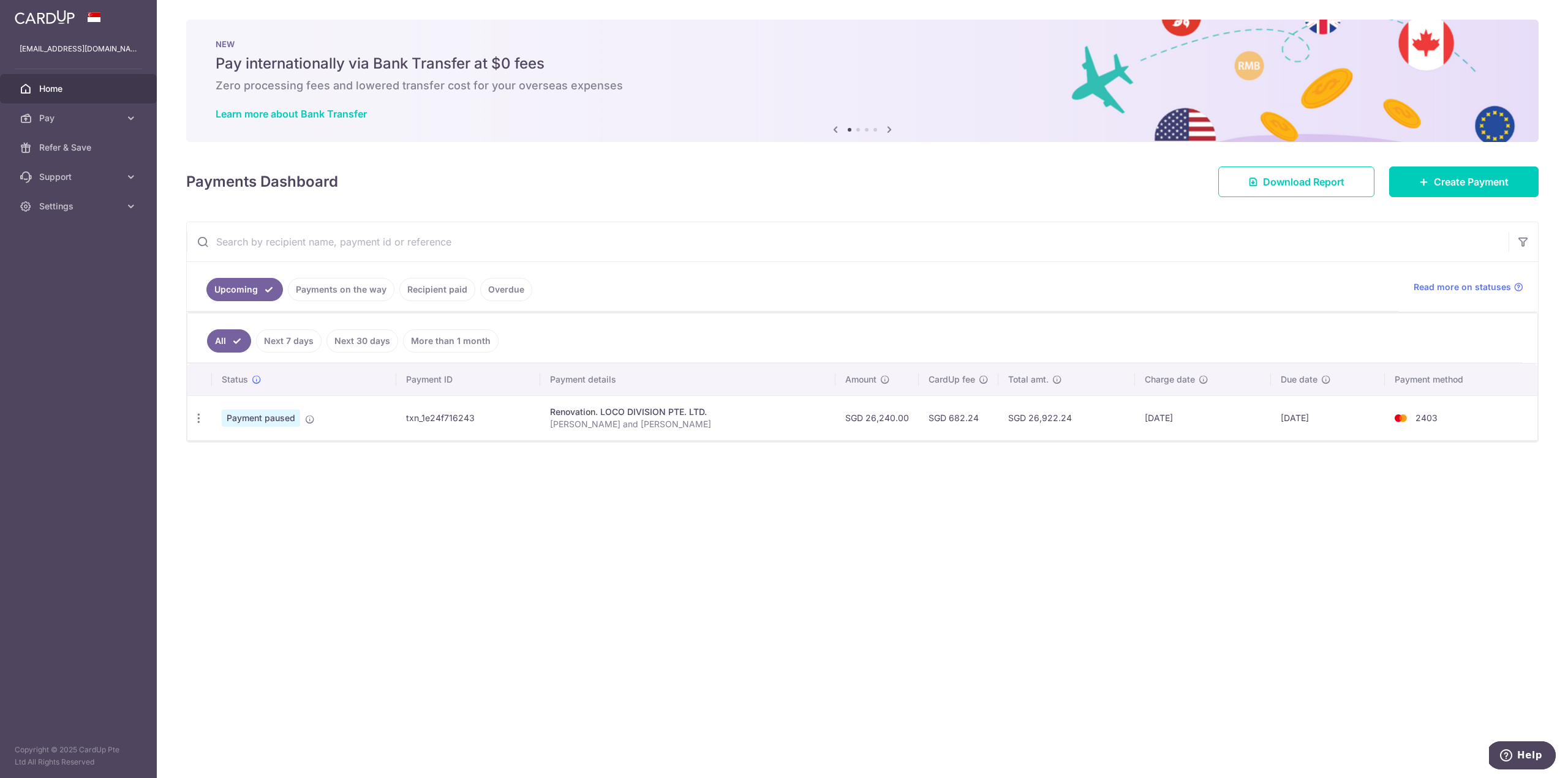
drag, startPoint x: 458, startPoint y: 420, endPoint x: 466, endPoint y: 419, distance: 8.1
click at [458, 419] on td "txn_1e24f716243" at bounding box center [468, 418] width 144 height 44
click at [337, 293] on link "Payments on the way" at bounding box center [341, 290] width 107 height 23
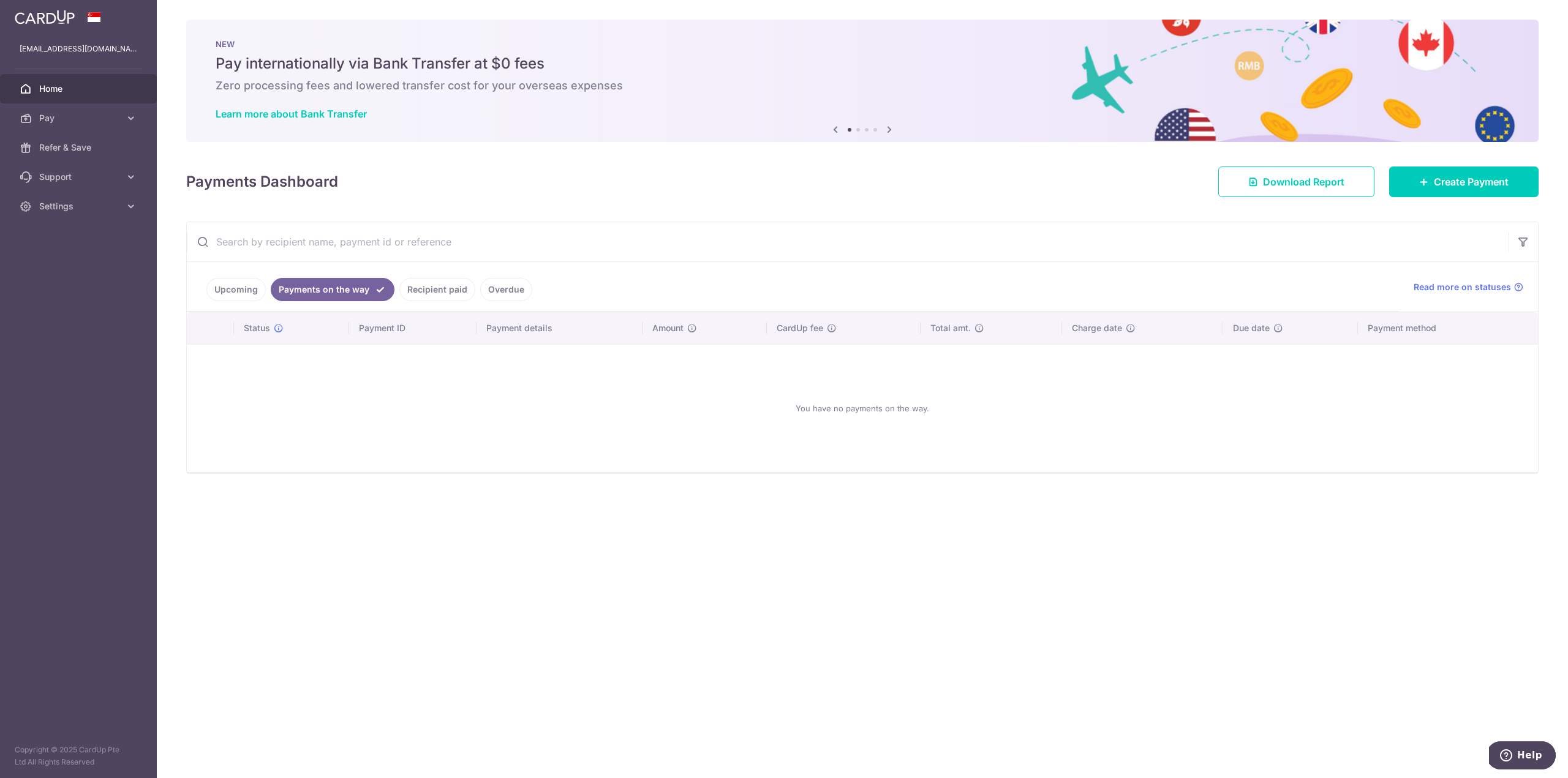
click at [440, 289] on link "Recipient paid" at bounding box center [437, 290] width 76 height 23
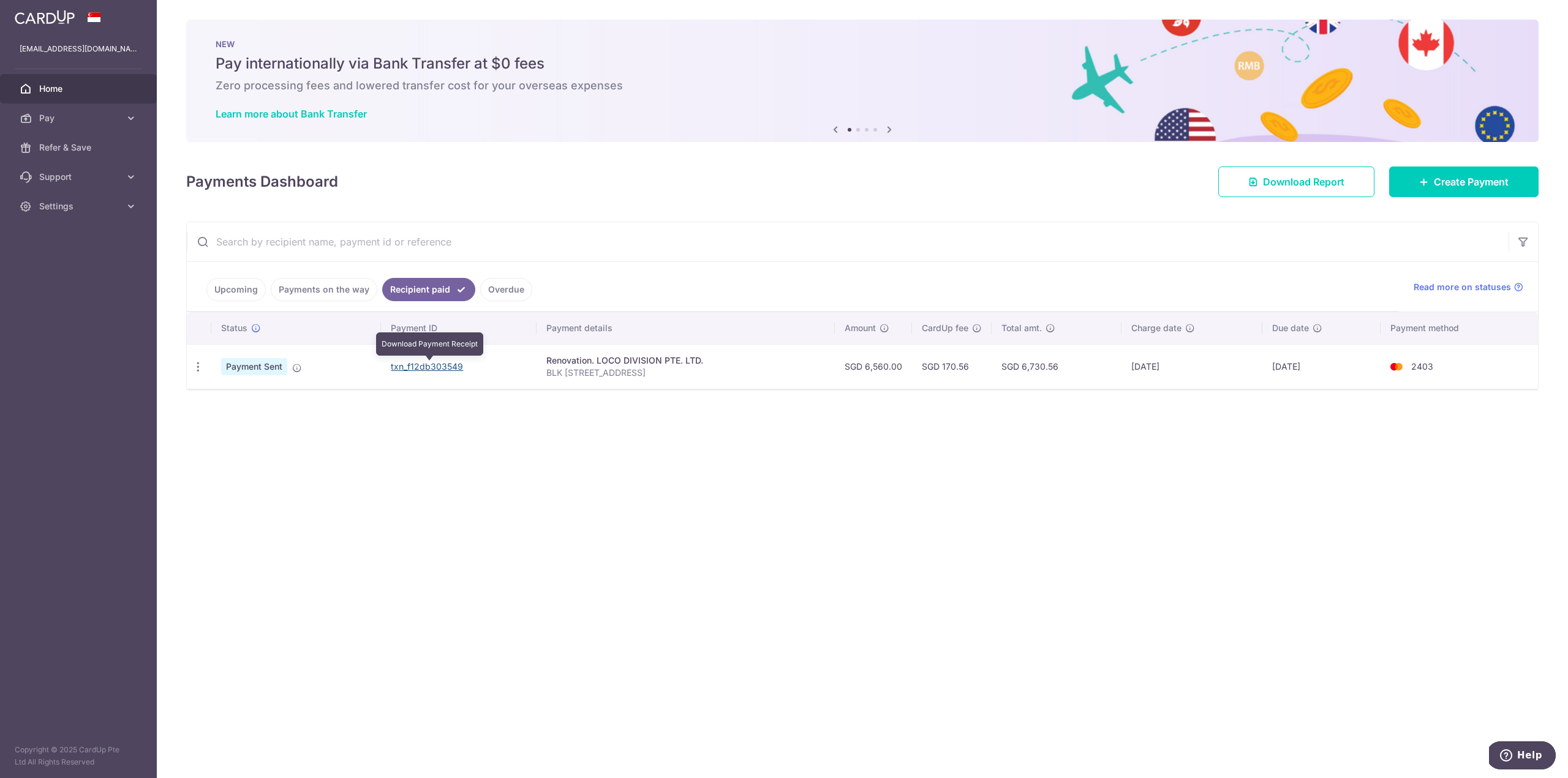
click at [436, 364] on link "txn_f12db303549" at bounding box center [427, 366] width 72 height 10
click at [243, 287] on link "Upcoming" at bounding box center [236, 290] width 59 height 23
